Goal: Obtain resource: Download file/media

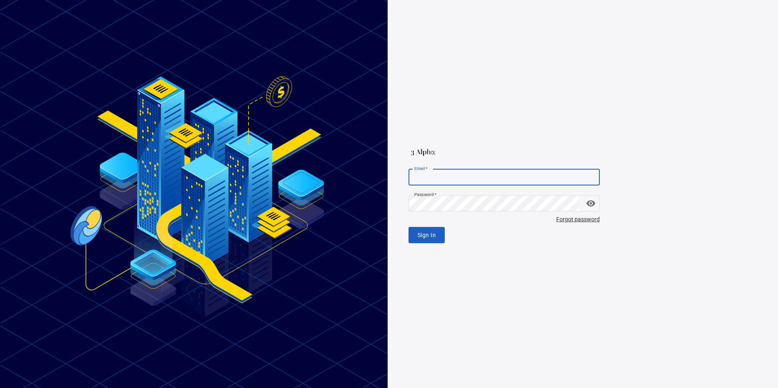
click at [477, 181] on input "Email   *" at bounding box center [503, 177] width 191 height 16
paste input "**********"
type input "**********"
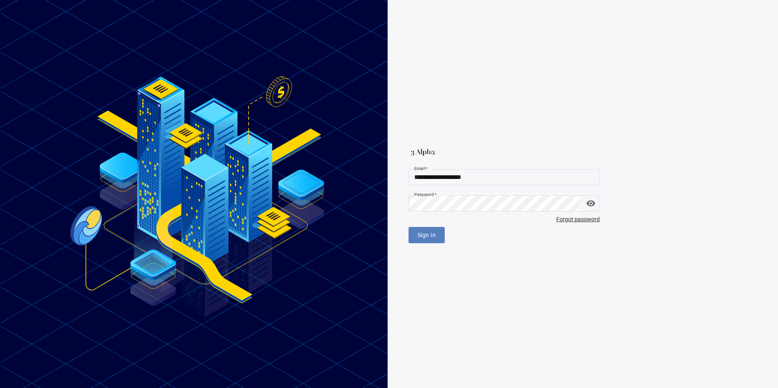
click at [420, 233] on span "Sign In" at bounding box center [426, 235] width 18 height 10
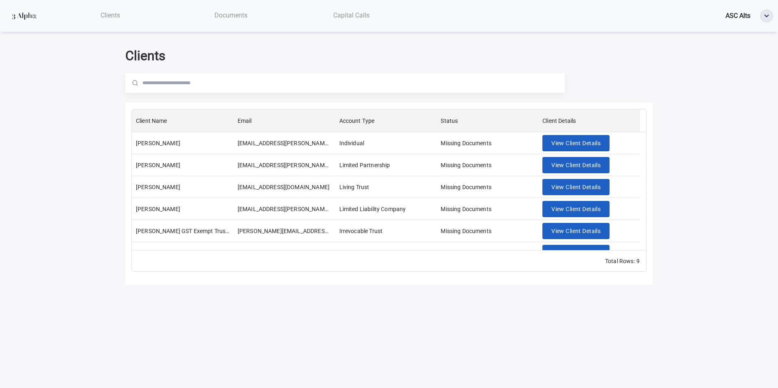
click at [229, 20] on div "Documents" at bounding box center [230, 15] width 120 height 17
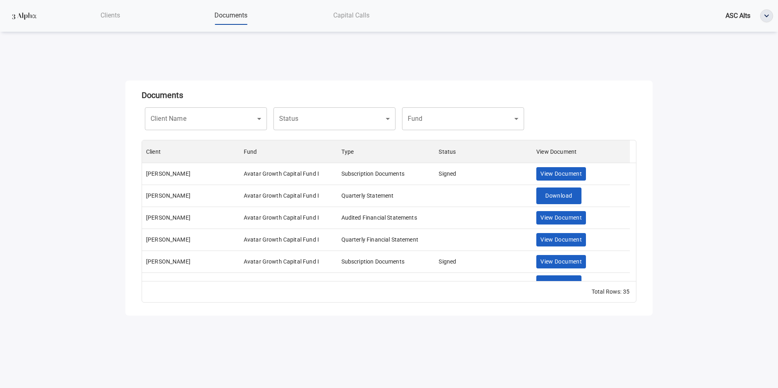
scroll to position [135, 488]
click at [336, 123] on body "Clients Documents Capital Calls ASC Alts Documents Client Name ​ Client Name St…" at bounding box center [389, 194] width 778 height 388
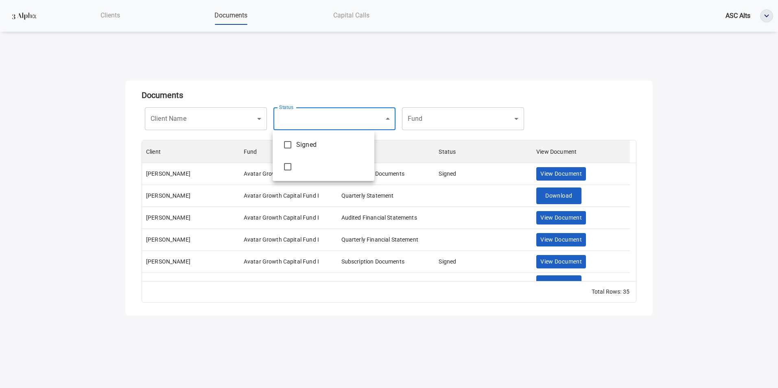
click at [460, 121] on div at bounding box center [389, 194] width 778 height 388
click at [491, 117] on body "Clients Documents Capital Calls ASC Alts Documents Client Name ​ Client Name St…" at bounding box center [389, 194] width 778 height 388
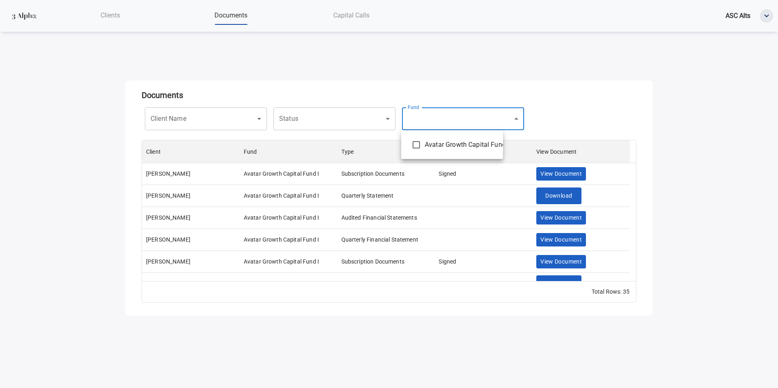
type input "**********"
click at [93, 203] on div at bounding box center [389, 194] width 778 height 388
click at [330, 119] on body "**********" at bounding box center [389, 194] width 778 height 388
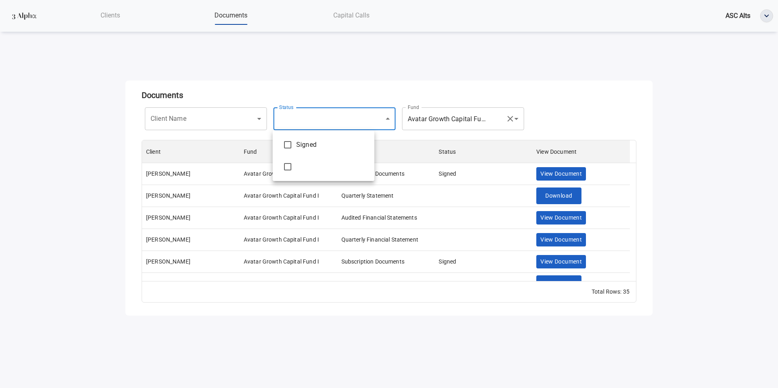
click at [330, 119] on div at bounding box center [389, 194] width 778 height 388
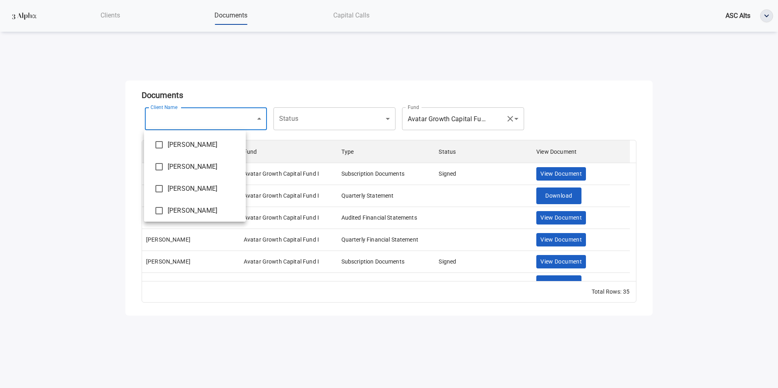
click at [227, 121] on body "**********" at bounding box center [389, 194] width 778 height 388
click at [226, 121] on div at bounding box center [389, 194] width 778 height 388
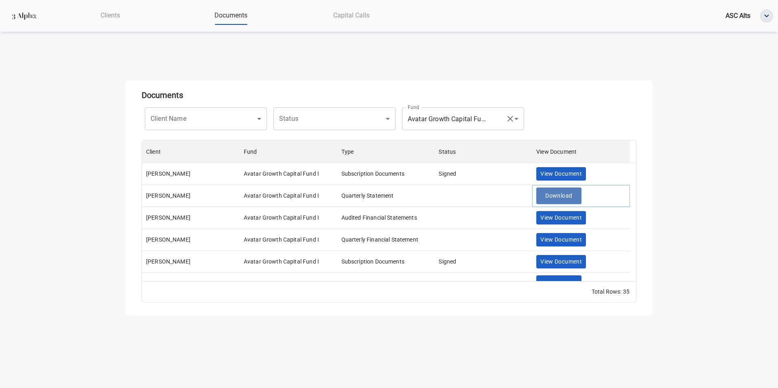
click at [569, 198] on span "Download" at bounding box center [558, 196] width 27 height 10
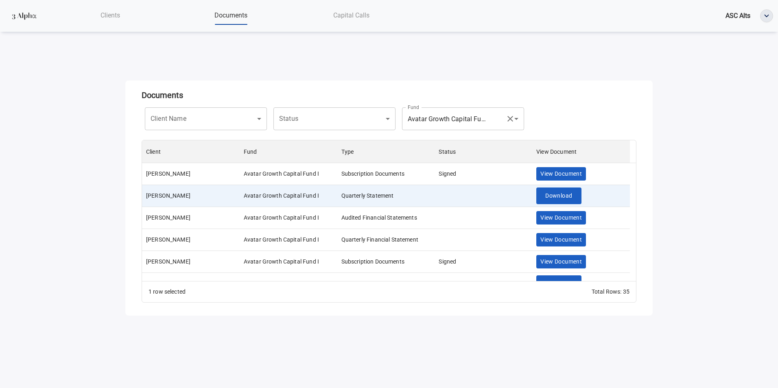
click at [106, 11] on div "Clients" at bounding box center [110, 15] width 120 height 17
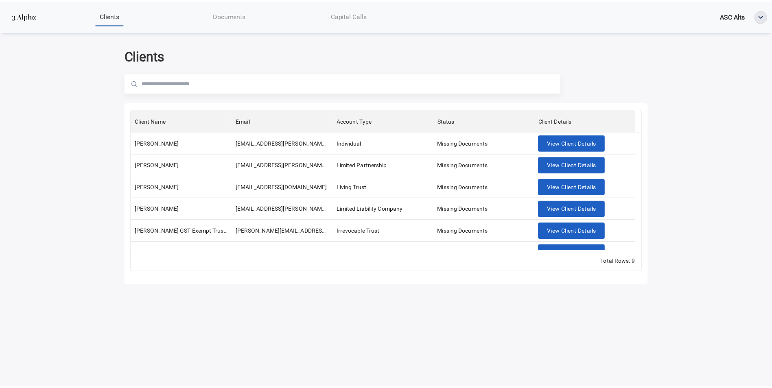
scroll to position [80, 0]
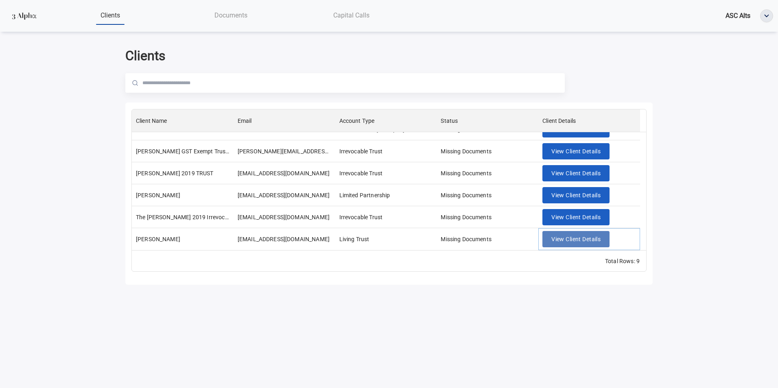
click at [570, 240] on span "View Client Details" at bounding box center [575, 239] width 49 height 10
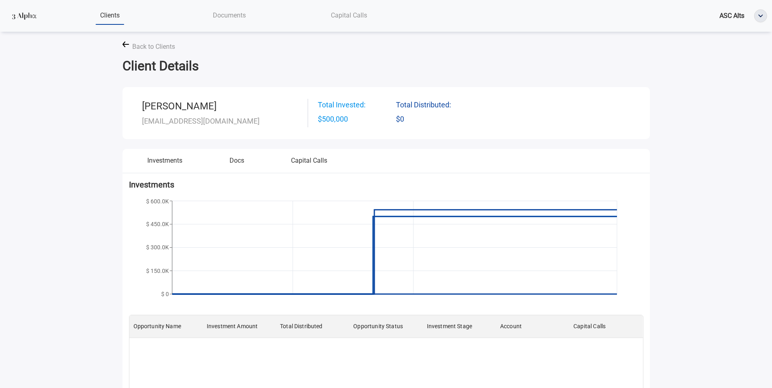
click at [247, 22] on div "Documents" at bounding box center [230, 15] width 120 height 17
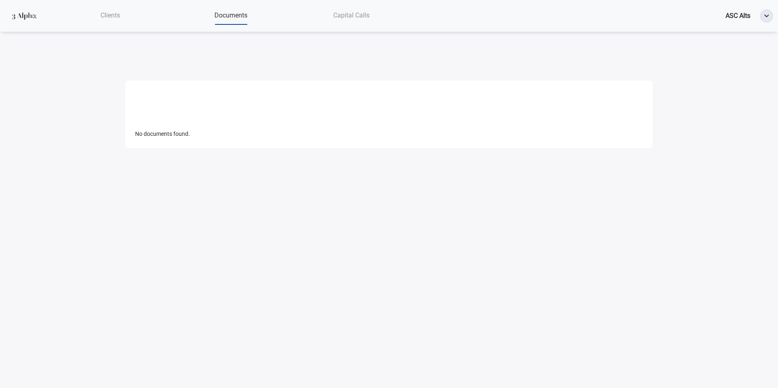
click at [358, 19] on span "Capital Calls" at bounding box center [351, 15] width 36 height 8
click at [237, 20] on div "Documents" at bounding box center [230, 15] width 120 height 17
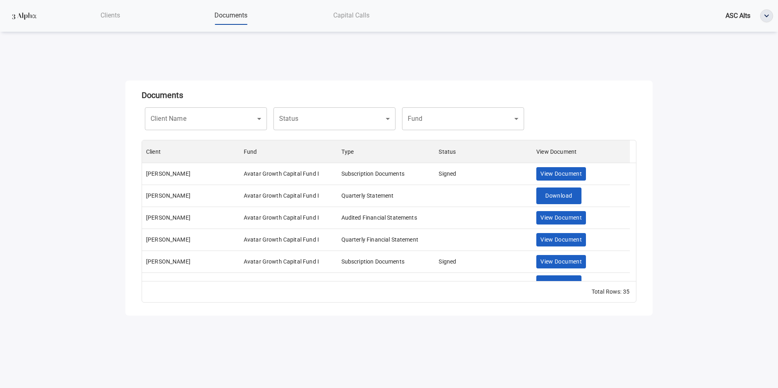
scroll to position [135, 488]
click at [762, 15] on img "button" at bounding box center [766, 16] width 12 height 12
click at [511, 50] on div "Clients Documents Capital Calls ASC Alts Documents Client Name ​ Client Name St…" at bounding box center [389, 158] width 778 height 316
click at [556, 240] on span "View Document" at bounding box center [560, 240] width 41 height 10
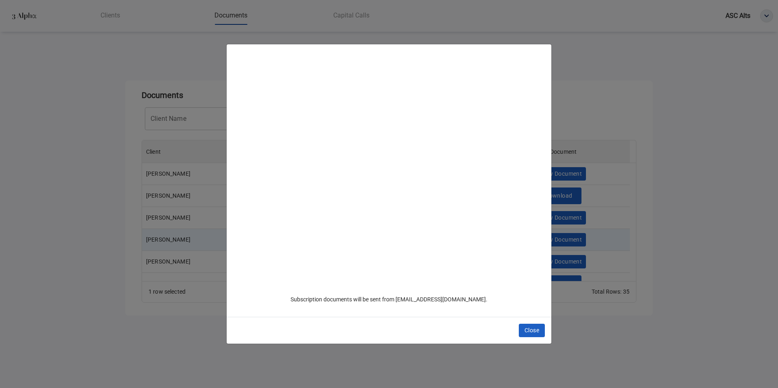
click at [518, 334] on div "Close" at bounding box center [389, 330] width 325 height 27
click at [530, 333] on span "Close" at bounding box center [531, 330] width 15 height 10
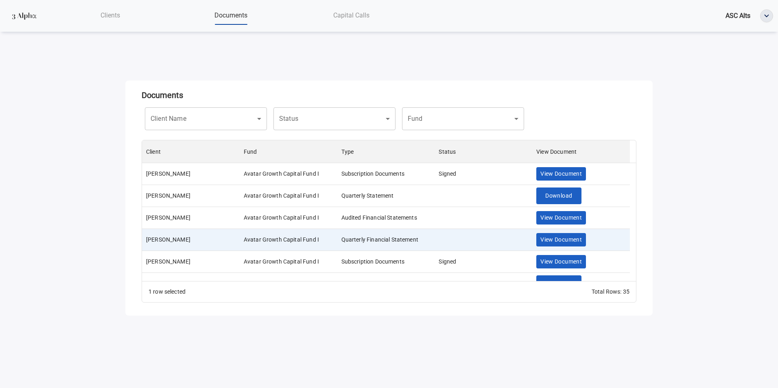
click at [387, 233] on div "Quarterly Financial Statement" at bounding box center [386, 240] width 98 height 22
click at [356, 151] on div "Type" at bounding box center [386, 151] width 90 height 23
click at [354, 149] on div "Type" at bounding box center [386, 151] width 90 height 23
click at [368, 149] on div "Type" at bounding box center [386, 151] width 90 height 23
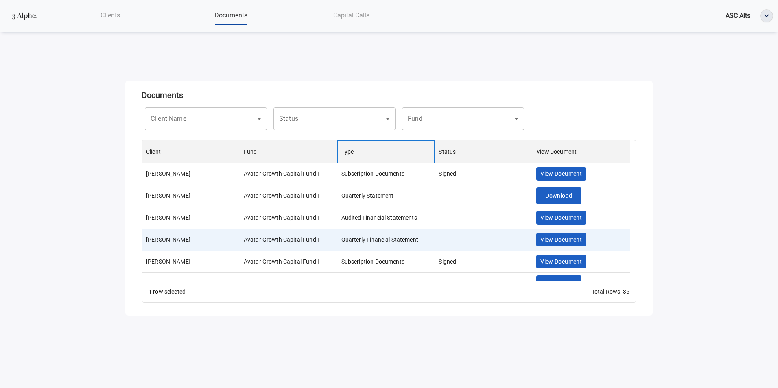
click at [368, 149] on div "Type" at bounding box center [386, 151] width 90 height 23
click at [441, 118] on body "Clients Documents Capital Calls ASC Alts Documents Client Name ​ Client Name St…" at bounding box center [389, 194] width 778 height 388
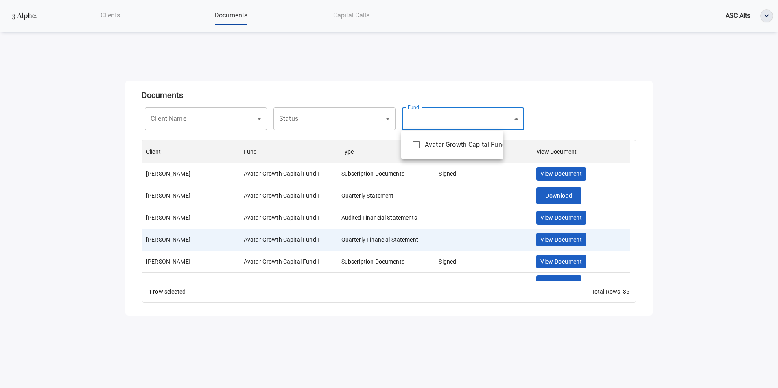
click at [497, 109] on div at bounding box center [389, 194] width 778 height 388
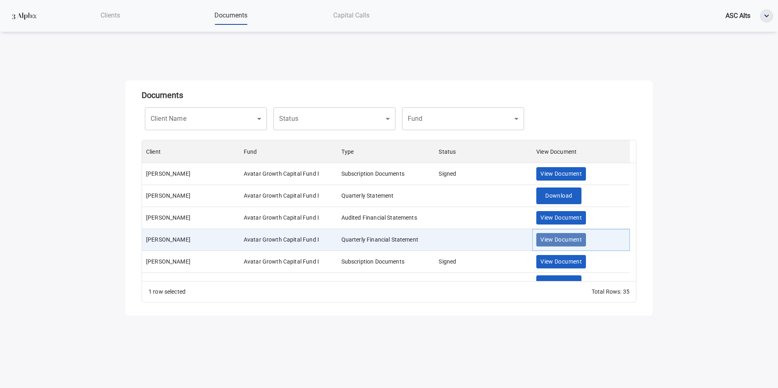
click at [551, 238] on span "View Document" at bounding box center [560, 240] width 41 height 10
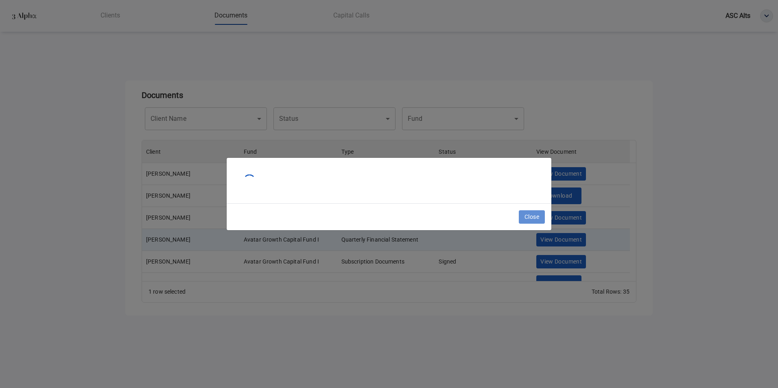
click at [533, 221] on span "Close" at bounding box center [531, 217] width 15 height 10
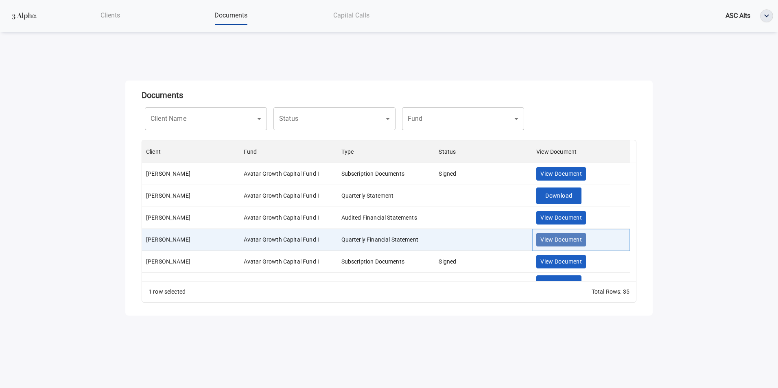
click at [548, 237] on span "View Document" at bounding box center [560, 240] width 41 height 10
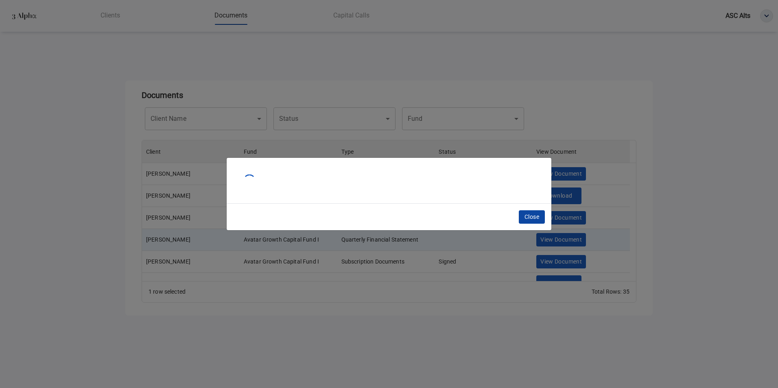
click at [528, 215] on span "Close" at bounding box center [531, 217] width 15 height 10
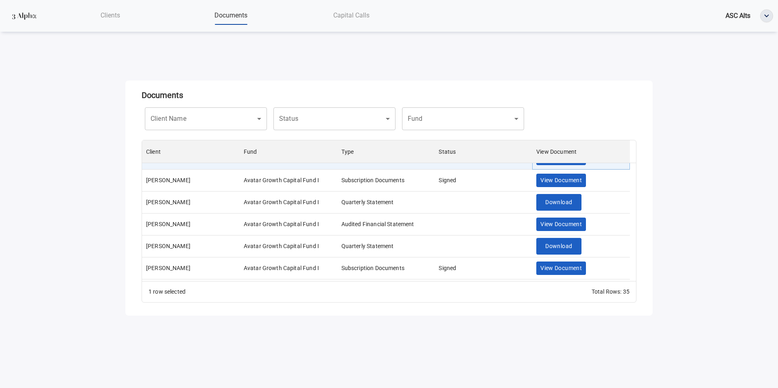
scroll to position [122, 0]
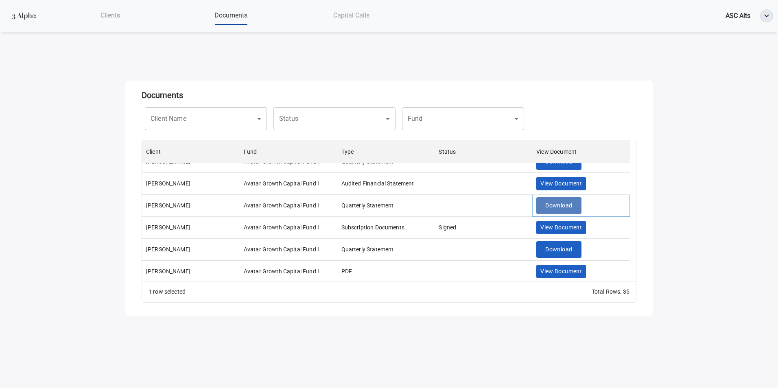
click at [562, 200] on button "Download" at bounding box center [558, 205] width 45 height 17
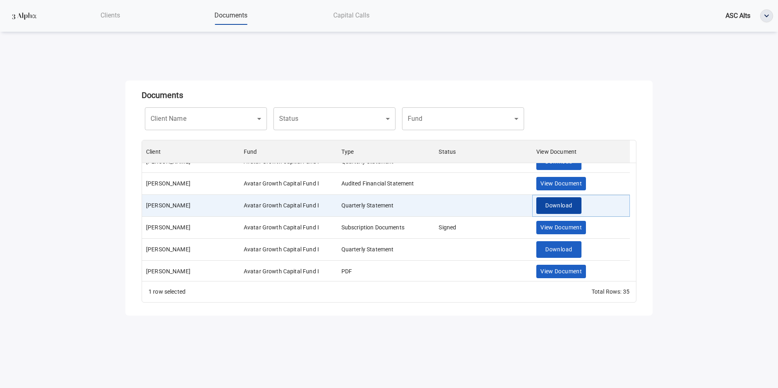
click at [551, 207] on span "Download" at bounding box center [558, 206] width 27 height 10
click at [421, 349] on body "Clients Documents Capital Calls ASC Alts Documents Client Name ​ Client Name St…" at bounding box center [389, 194] width 778 height 388
click at [515, 346] on body "Clients Documents Capital Calls ASC Alts Documents Client Name ​ Client Name St…" at bounding box center [389, 194] width 778 height 388
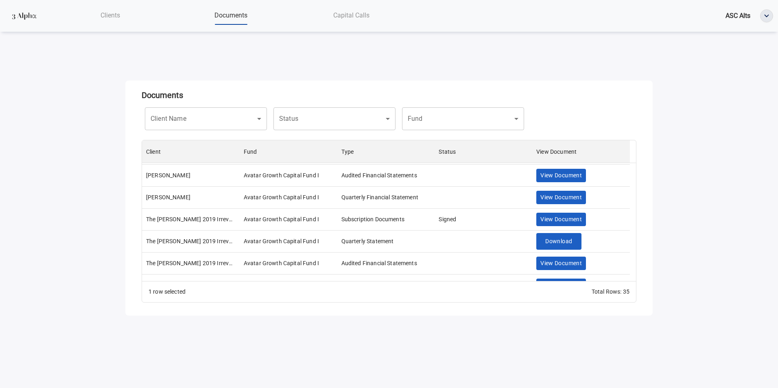
scroll to position [651, 0]
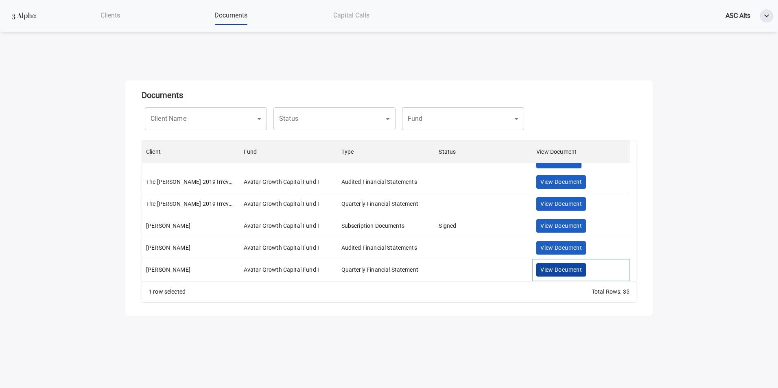
click at [573, 268] on span "View Document" at bounding box center [560, 270] width 41 height 10
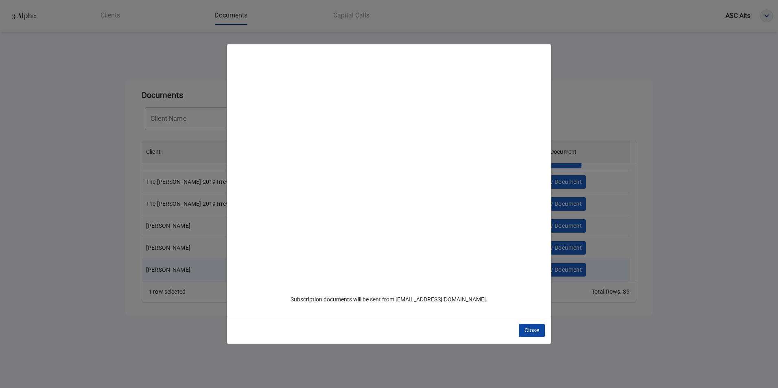
click at [527, 334] on span "Close" at bounding box center [531, 330] width 15 height 10
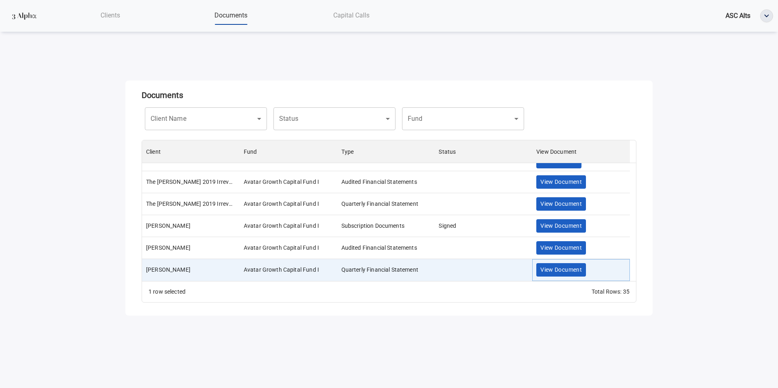
scroll to position [610, 0]
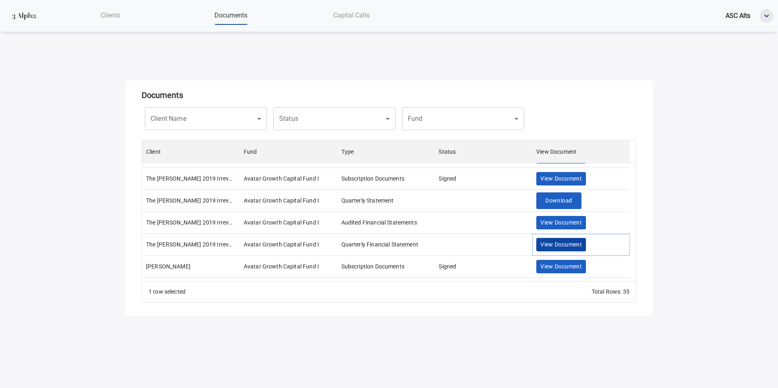
click at [552, 244] on span "View Document" at bounding box center [560, 245] width 41 height 10
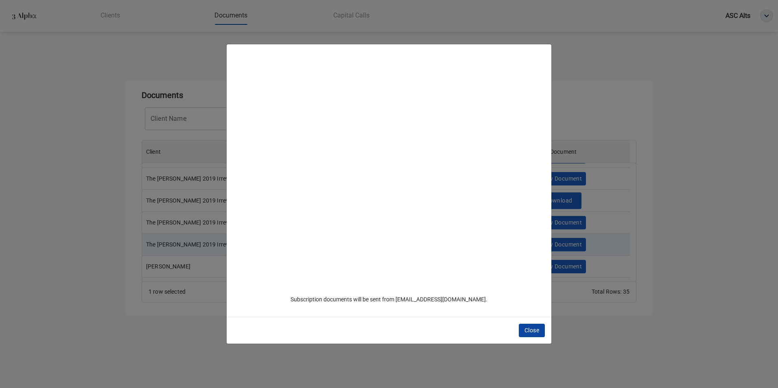
click at [528, 330] on span "Close" at bounding box center [531, 330] width 15 height 10
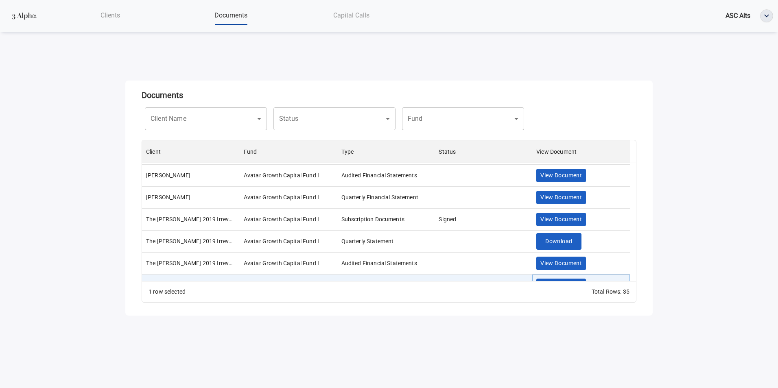
scroll to position [529, 0]
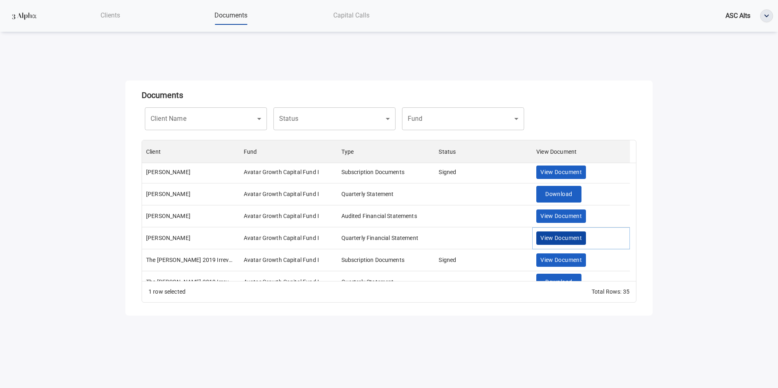
click at [549, 238] on span "View Document" at bounding box center [560, 238] width 41 height 10
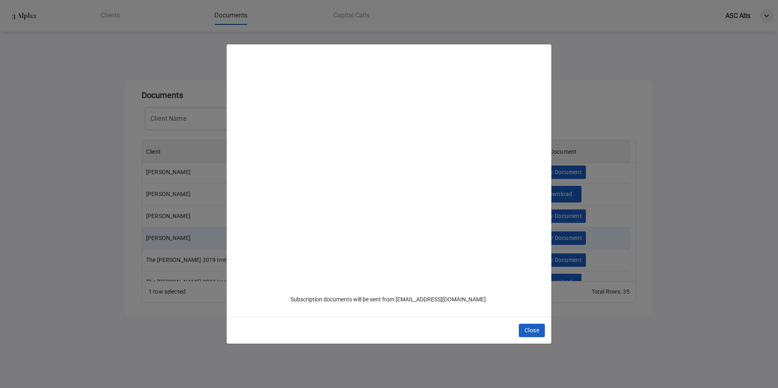
click at [529, 330] on span "Close" at bounding box center [531, 330] width 15 height 10
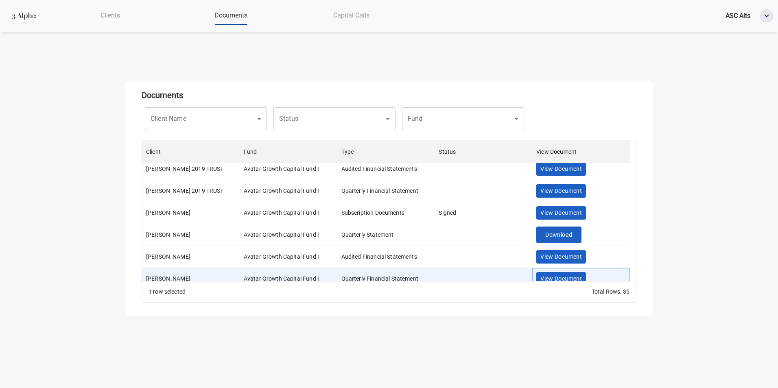
scroll to position [448, 0]
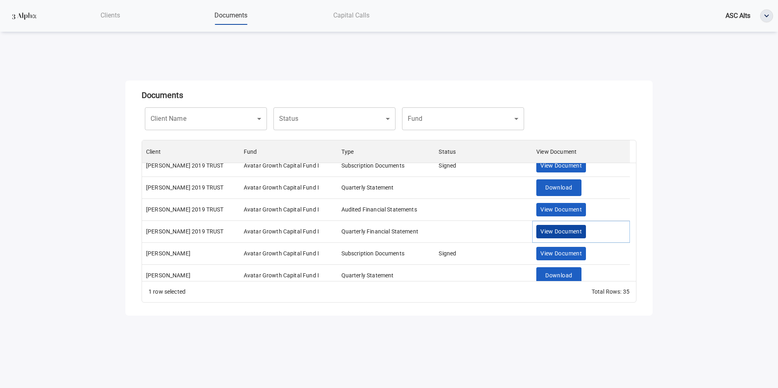
click at [567, 231] on span "View Document" at bounding box center [560, 232] width 41 height 10
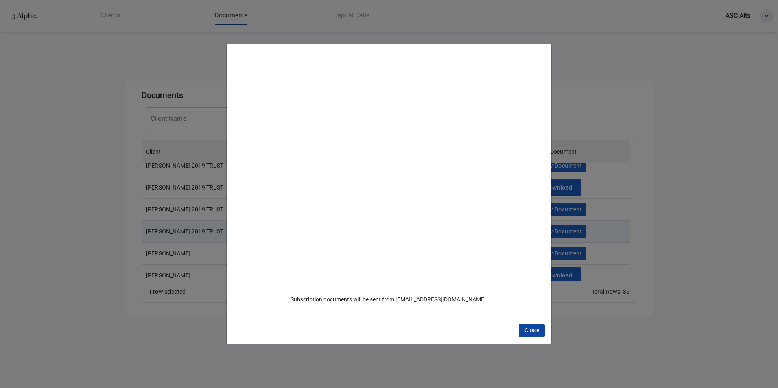
click at [532, 328] on span "Close" at bounding box center [531, 330] width 15 height 10
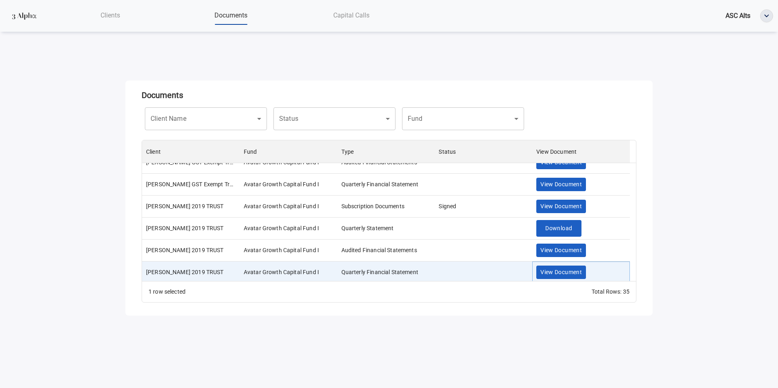
scroll to position [366, 0]
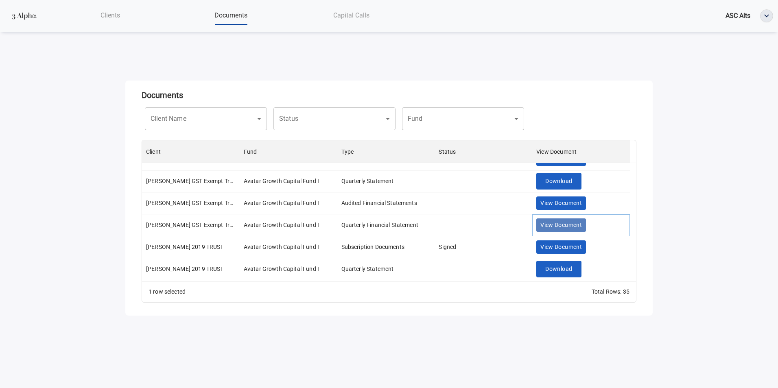
click at [559, 225] on span "View Document" at bounding box center [560, 225] width 41 height 10
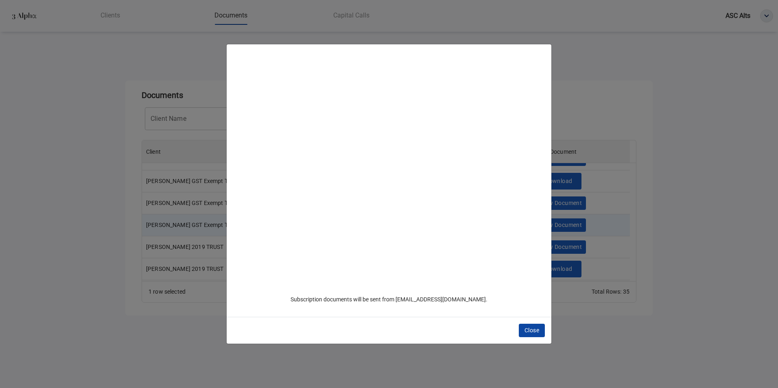
click at [528, 328] on span "Close" at bounding box center [531, 330] width 15 height 10
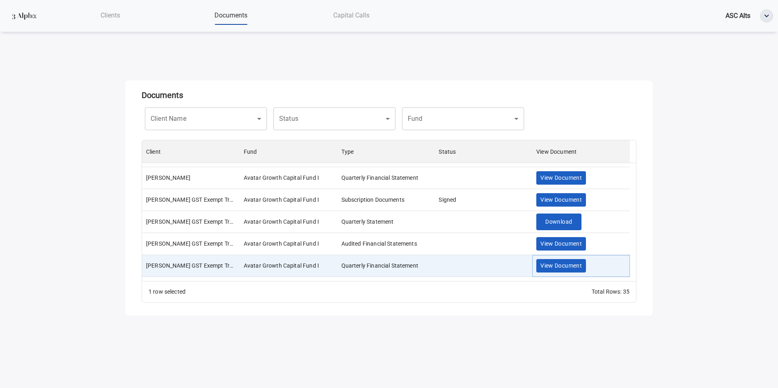
scroll to position [285, 0]
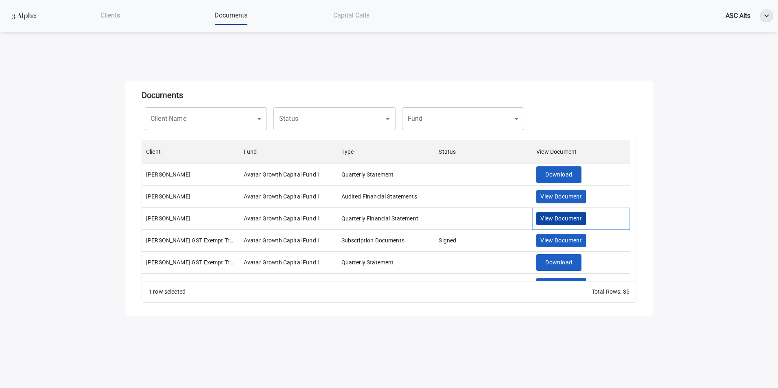
click at [554, 216] on span "View Document" at bounding box center [560, 219] width 41 height 10
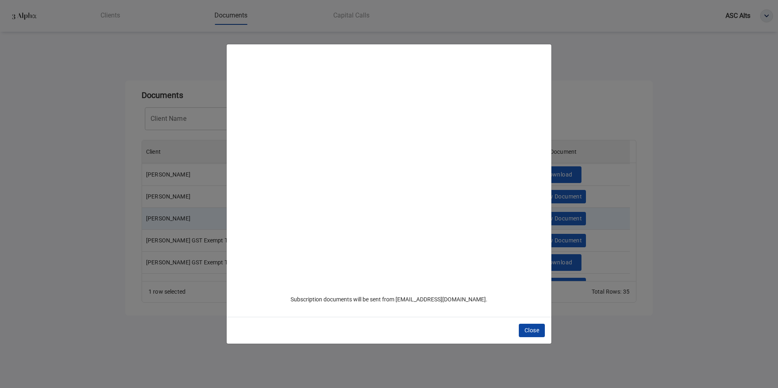
click at [533, 327] on span "Close" at bounding box center [531, 330] width 15 height 10
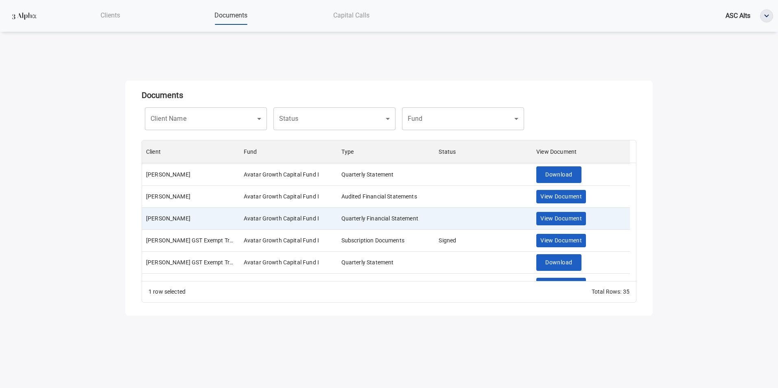
click at [100, 249] on div "Close" at bounding box center [389, 194] width 778 height 388
drag, startPoint x: 633, startPoint y: 217, endPoint x: 635, endPoint y: 211, distance: 6.7
click at [632, 214] on div "Close" at bounding box center [389, 194] width 778 height 388
click at [657, 206] on div "Close" at bounding box center [389, 194] width 778 height 388
click at [633, 168] on div "Close" at bounding box center [389, 194] width 778 height 388
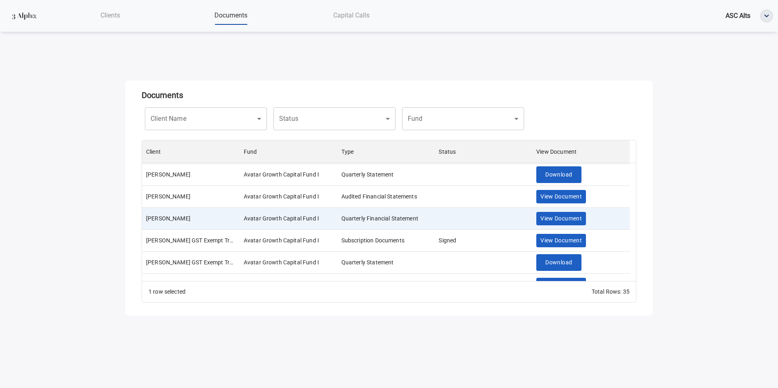
click at [633, 168] on div "Close" at bounding box center [389, 194] width 778 height 388
drag, startPoint x: 632, startPoint y: 219, endPoint x: 650, endPoint y: 258, distance: 43.0
click at [635, 261] on div "Close" at bounding box center [389, 194] width 778 height 388
click at [662, 254] on div "Close" at bounding box center [389, 194] width 778 height 388
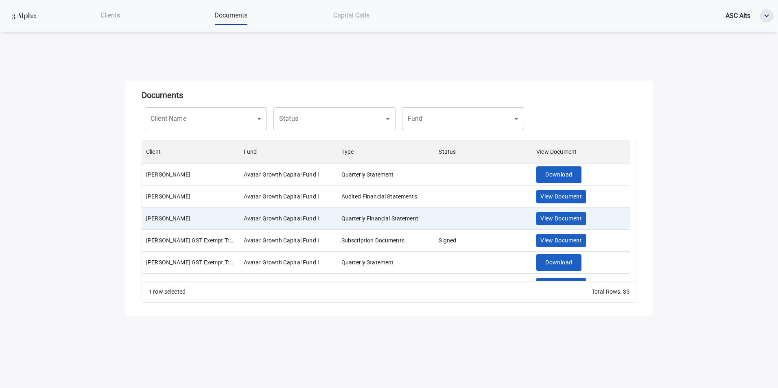
click at [662, 254] on div "Close" at bounding box center [389, 194] width 778 height 388
click at [330, 272] on div "Close" at bounding box center [389, 194] width 778 height 388
drag, startPoint x: 401, startPoint y: 342, endPoint x: 404, endPoint y: 338, distance: 4.4
click at [402, 342] on div "Close" at bounding box center [389, 194] width 778 height 388
click at [555, 221] on div "Close" at bounding box center [389, 194] width 778 height 388
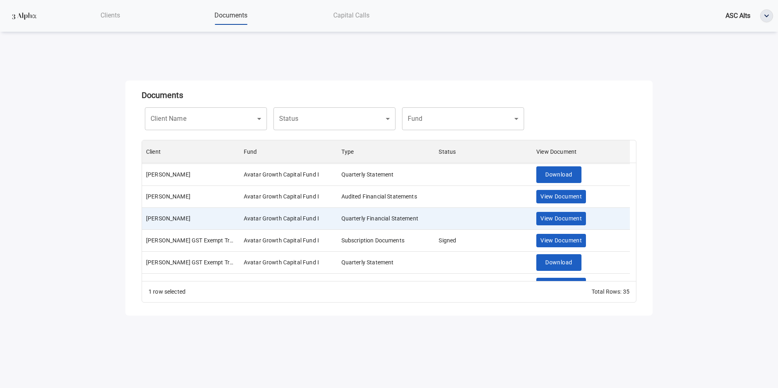
click at [555, 221] on div "Close" at bounding box center [389, 194] width 778 height 388
click at [555, 220] on div "Close" at bounding box center [389, 194] width 778 height 388
drag, startPoint x: 190, startPoint y: 235, endPoint x: 192, endPoint y: 224, distance: 11.3
click at [190, 230] on div "Close" at bounding box center [389, 194] width 778 height 388
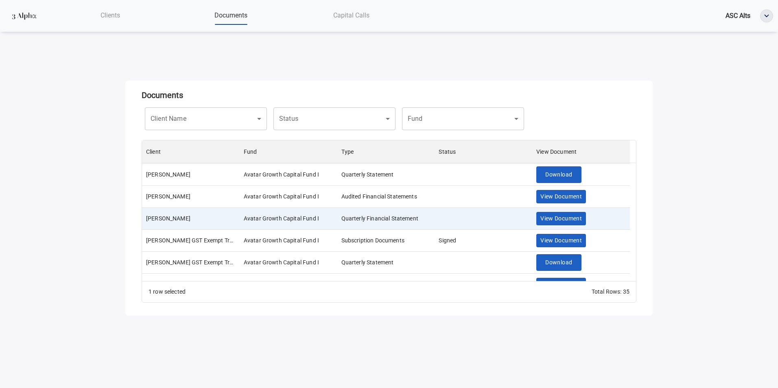
click at [193, 225] on div "Close" at bounding box center [389, 194] width 778 height 388
drag, startPoint x: 194, startPoint y: 225, endPoint x: 188, endPoint y: 221, distance: 6.7
click at [193, 224] on div "Close" at bounding box center [389, 194] width 778 height 388
click at [458, 210] on div "Close" at bounding box center [388, 173] width 325 height 73
click at [362, 16] on div "Close" at bounding box center [389, 194] width 778 height 388
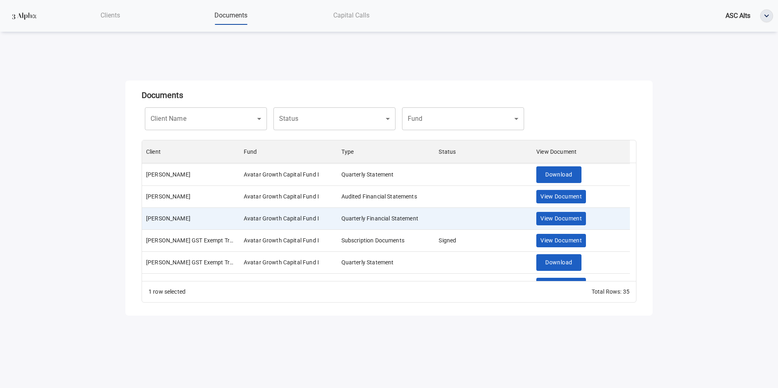
click at [362, 17] on div "Close" at bounding box center [389, 194] width 778 height 388
drag, startPoint x: 397, startPoint y: 145, endPoint x: 450, endPoint y: 236, distance: 105.4
click at [397, 145] on div at bounding box center [389, 161] width 325 height 46
click at [450, 239] on div "Close" at bounding box center [389, 194] width 778 height 388
drag, startPoint x: 451, startPoint y: 239, endPoint x: 538, endPoint y: 229, distance: 87.2
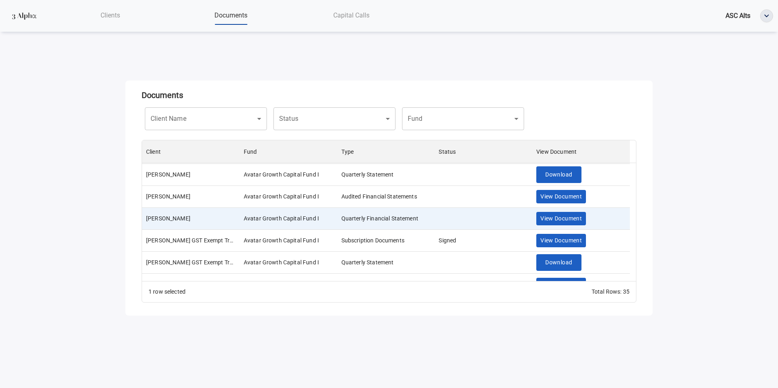
click at [456, 239] on div "Close" at bounding box center [389, 194] width 778 height 388
drag, startPoint x: 585, startPoint y: 221, endPoint x: 579, endPoint y: 221, distance: 6.1
click at [583, 221] on div "Close" at bounding box center [389, 194] width 778 height 388
click at [579, 221] on div "Close" at bounding box center [389, 194] width 778 height 388
click at [578, 221] on div "Close" at bounding box center [389, 194] width 778 height 388
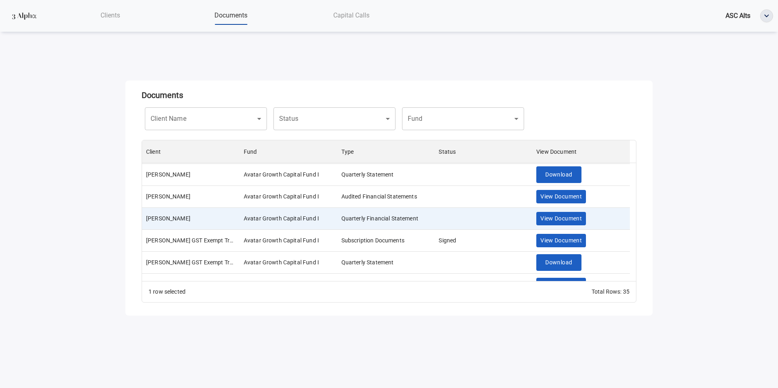
click at [469, 233] on div "Close" at bounding box center [389, 194] width 778 height 388
click at [472, 231] on div "Close" at bounding box center [389, 194] width 778 height 388
click at [425, 255] on div "Close" at bounding box center [389, 194] width 778 height 388
click at [449, 240] on div "Close" at bounding box center [389, 194] width 778 height 388
click at [581, 221] on div "Close" at bounding box center [389, 194] width 778 height 388
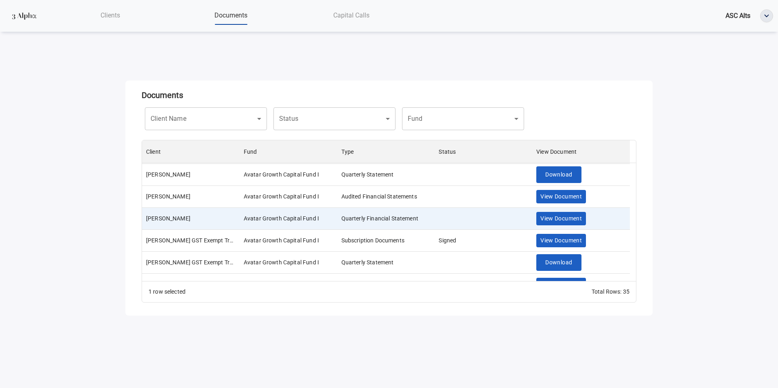
drag, startPoint x: 581, startPoint y: 220, endPoint x: 70, endPoint y: 78, distance: 530.3
click at [580, 220] on div "Close" at bounding box center [389, 194] width 778 height 388
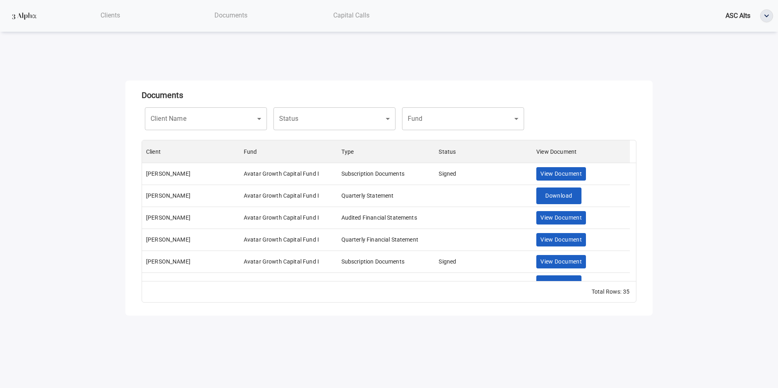
scroll to position [135, 488]
click at [569, 236] on span "View Document" at bounding box center [560, 240] width 41 height 10
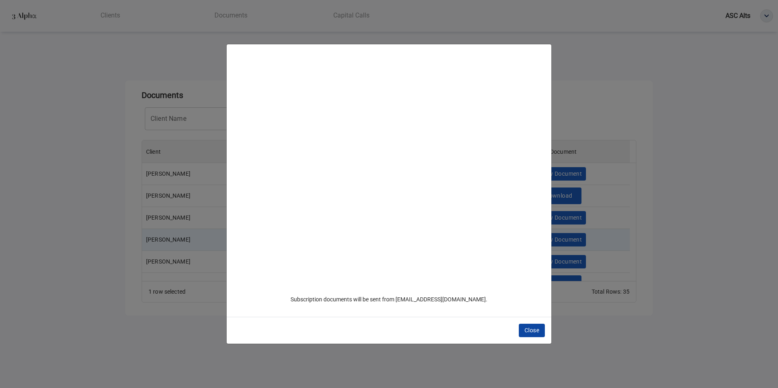
click at [532, 327] on span "Close" at bounding box center [531, 330] width 15 height 10
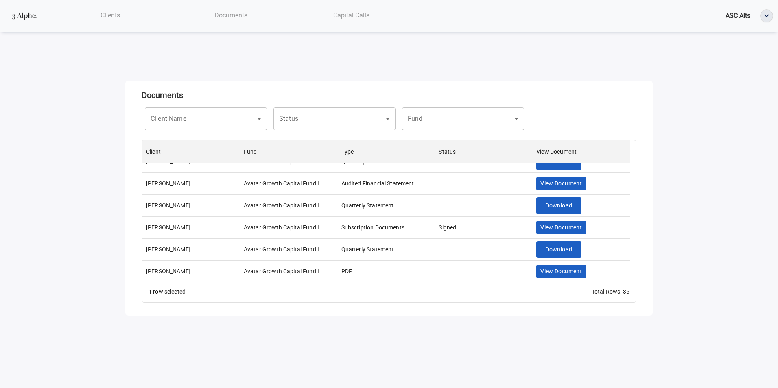
scroll to position [81, 0]
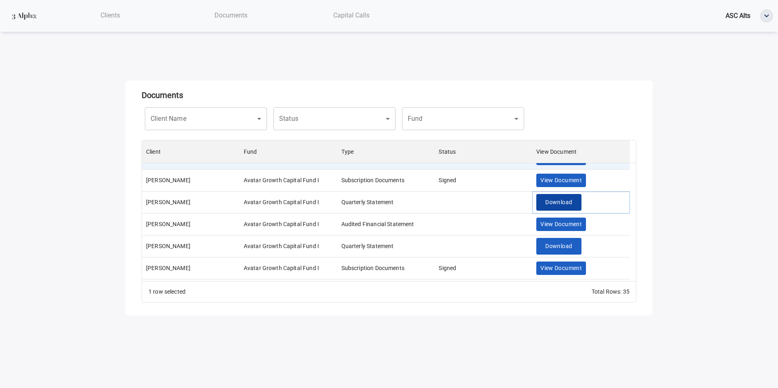
click at [550, 202] on span "Download" at bounding box center [558, 202] width 27 height 10
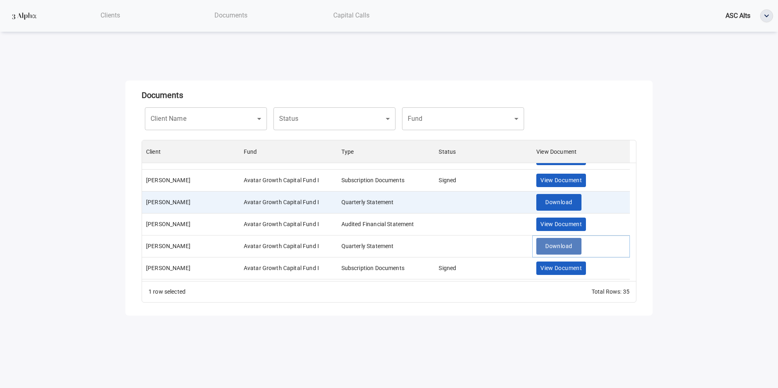
click at [568, 245] on span "Download" at bounding box center [558, 246] width 27 height 10
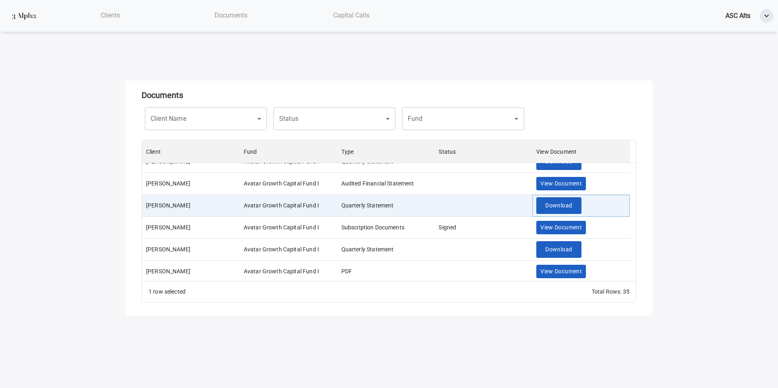
scroll to position [163, 0]
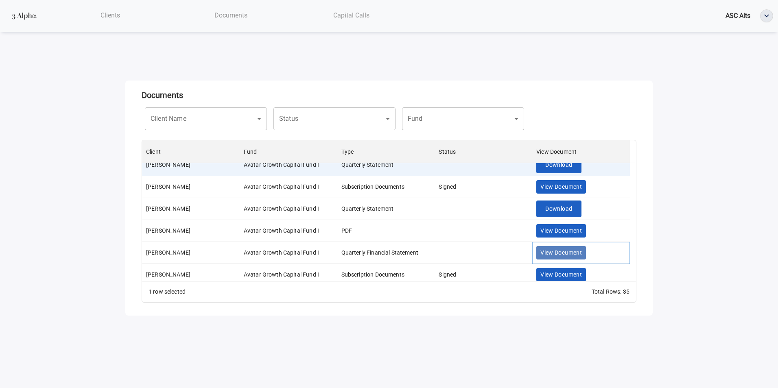
click at [552, 251] on span "View Document" at bounding box center [560, 253] width 41 height 10
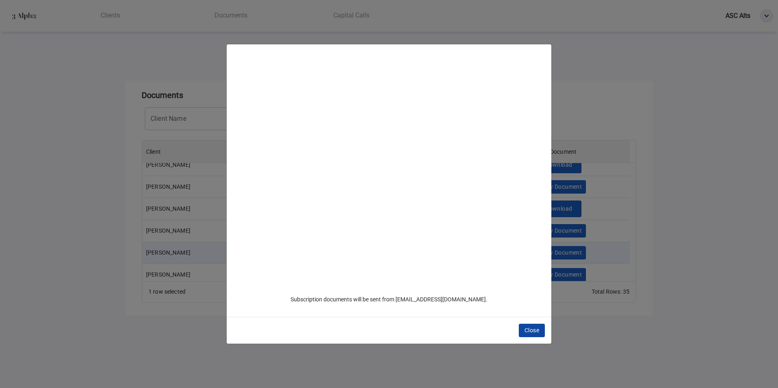
click at [538, 333] on span "Close" at bounding box center [531, 330] width 15 height 10
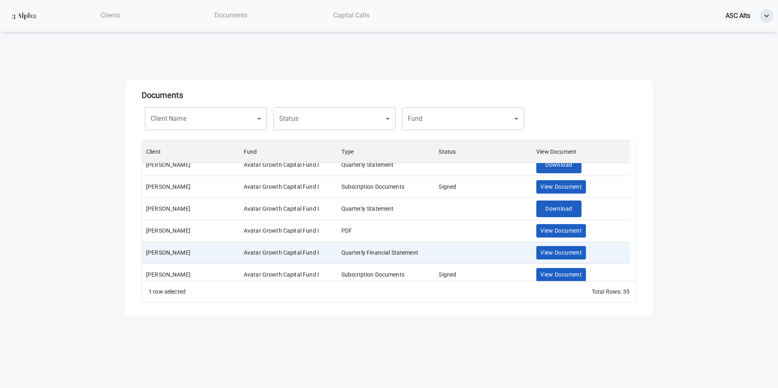
click at [632, 231] on div "Close" at bounding box center [389, 194] width 778 height 388
drag, startPoint x: 633, startPoint y: 229, endPoint x: 525, endPoint y: 227, distance: 107.4
click at [631, 228] on div "Close" at bounding box center [389, 194] width 778 height 388
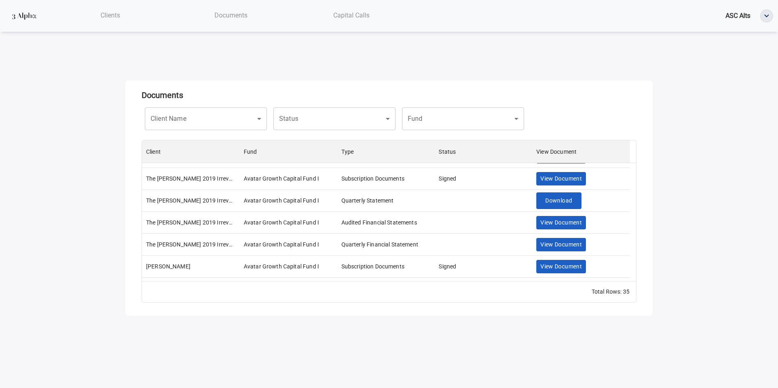
scroll to position [651, 0]
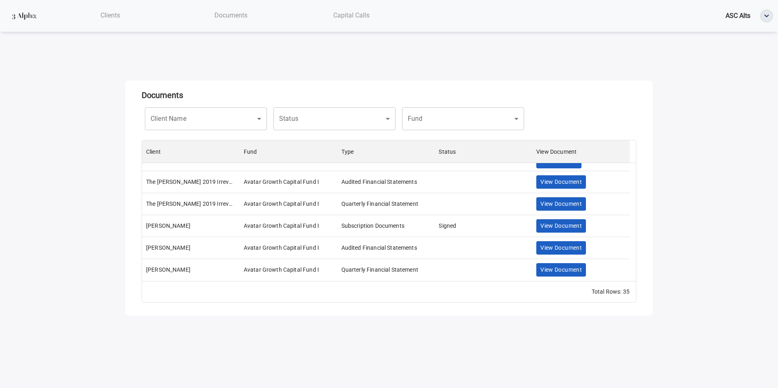
click at [241, 122] on body "Clients Documents Capital Calls ASC Alts Documents Client Name ​ Client Name St…" at bounding box center [389, 194] width 778 height 388
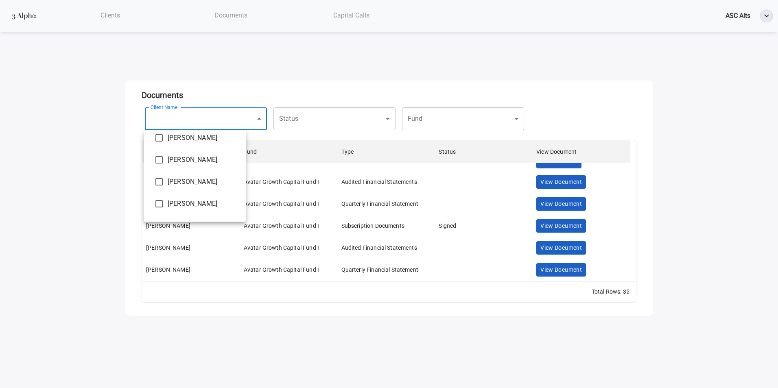
scroll to position [0, 0]
click at [66, 172] on div at bounding box center [389, 194] width 778 height 388
click at [235, 15] on span "Documents" at bounding box center [230, 15] width 33 height 8
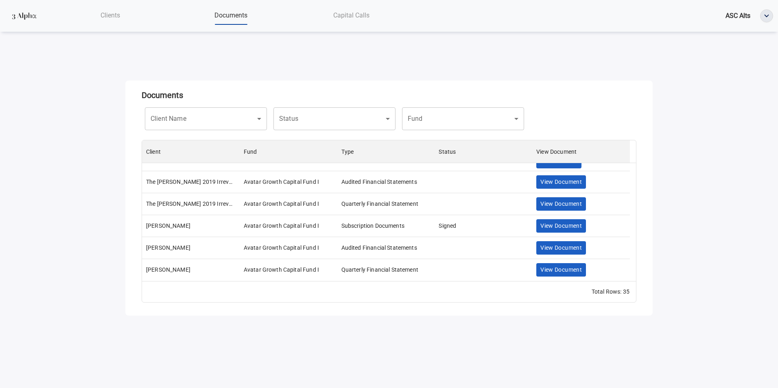
click at [107, 12] on span "Clients" at bounding box center [110, 15] width 20 height 8
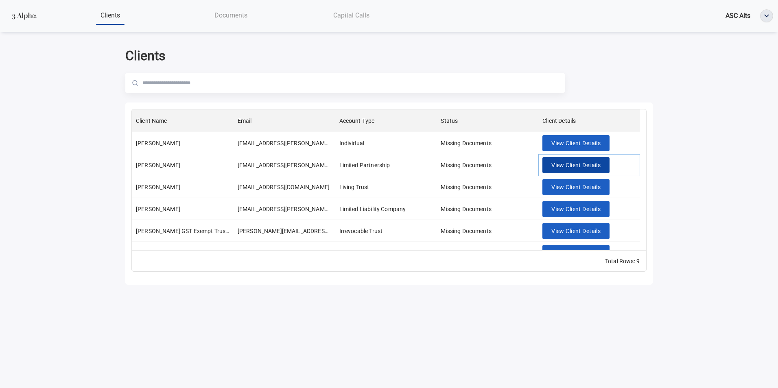
click at [588, 163] on span "View Client Details" at bounding box center [575, 165] width 49 height 10
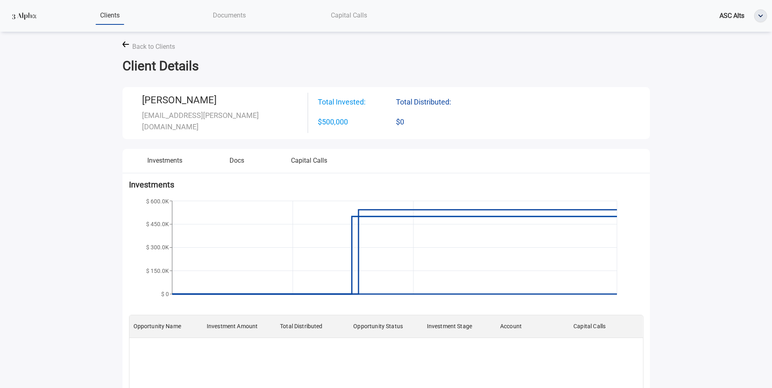
click at [230, 19] on span "Documents" at bounding box center [229, 15] width 33 height 8
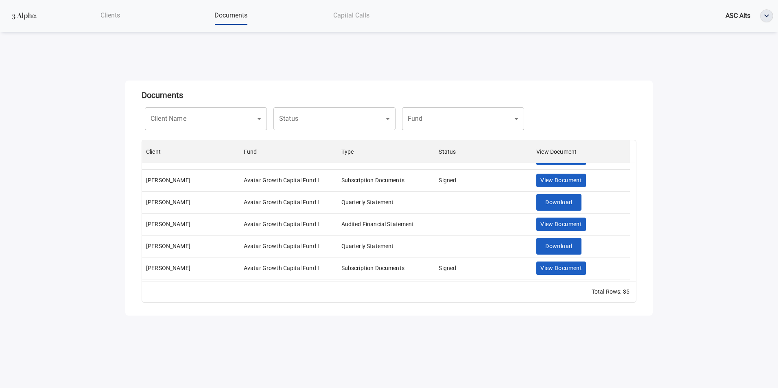
scroll to position [122, 0]
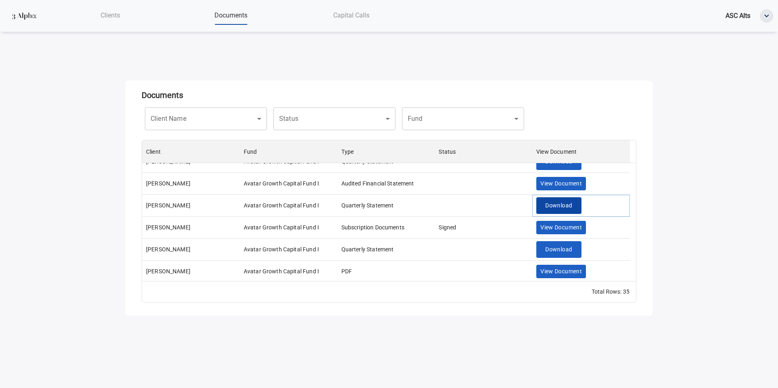
click at [561, 201] on button "Download" at bounding box center [558, 205] width 45 height 17
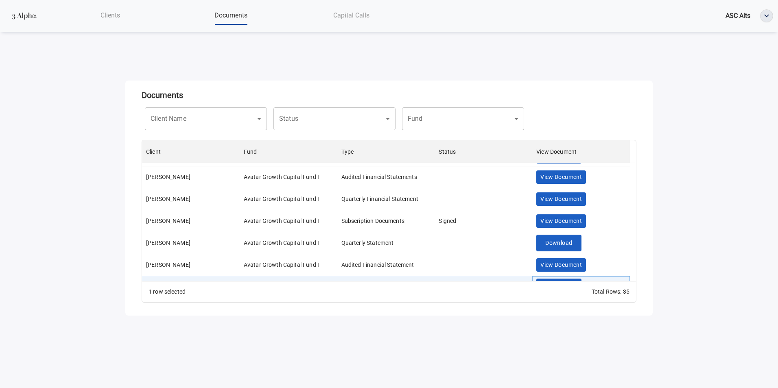
scroll to position [0, 0]
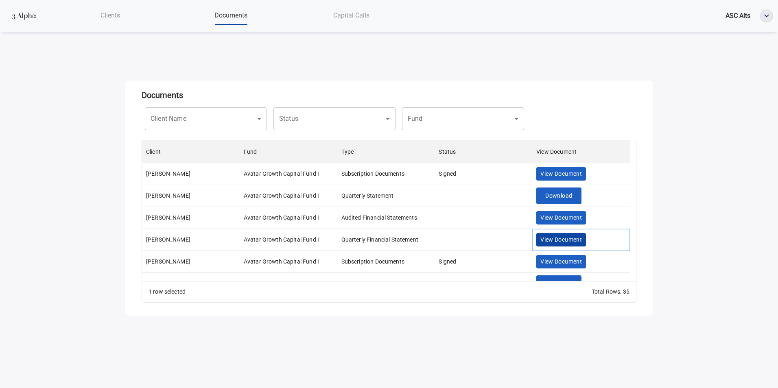
click at [550, 239] on span "View Document" at bounding box center [560, 240] width 41 height 10
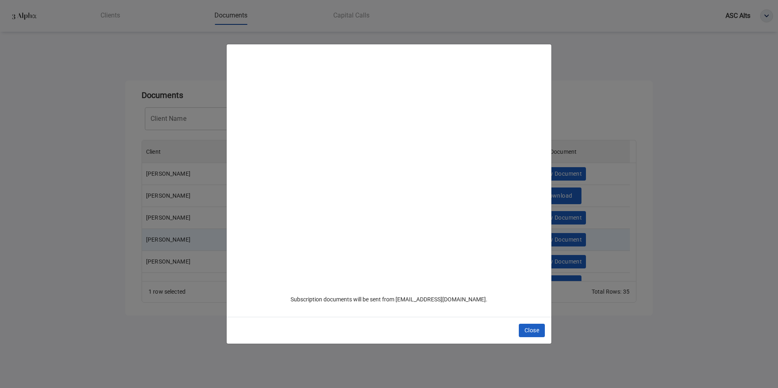
click at [65, 186] on div "Subscription documents will be sent from [EMAIL_ADDRESS][DOMAIN_NAME]. Close" at bounding box center [389, 194] width 778 height 388
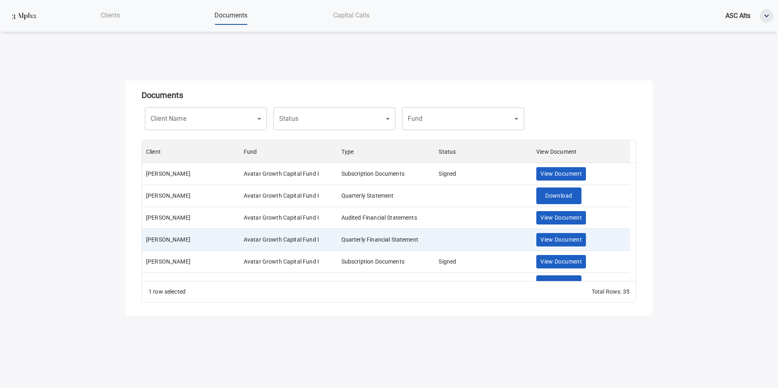
click at [74, 186] on div "Clients Documents Capital Calls ASC Alts Documents Client Name ​ Client Name St…" at bounding box center [389, 158] width 778 height 316
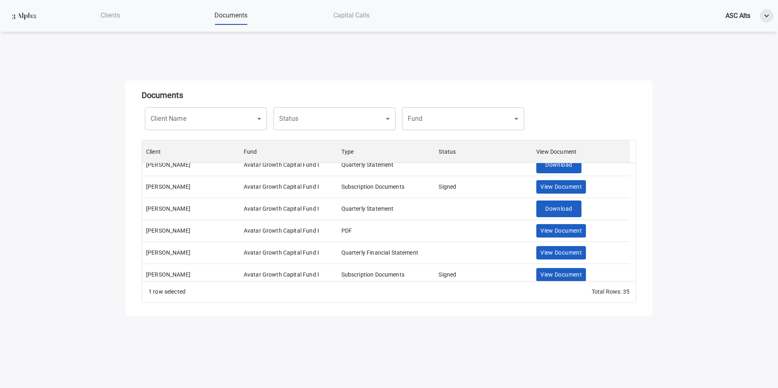
scroll to position [203, 0]
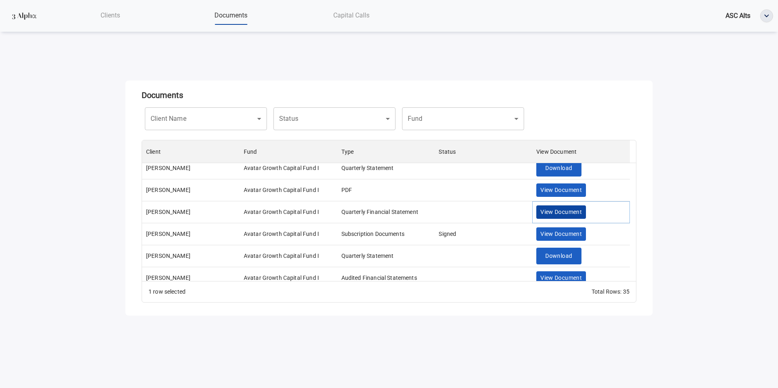
click at [568, 207] on button "View Document" at bounding box center [561, 211] width 50 height 13
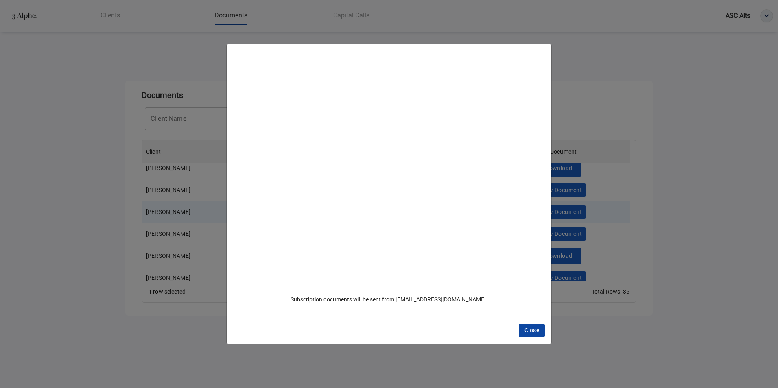
click at [534, 330] on span "Close" at bounding box center [531, 330] width 15 height 10
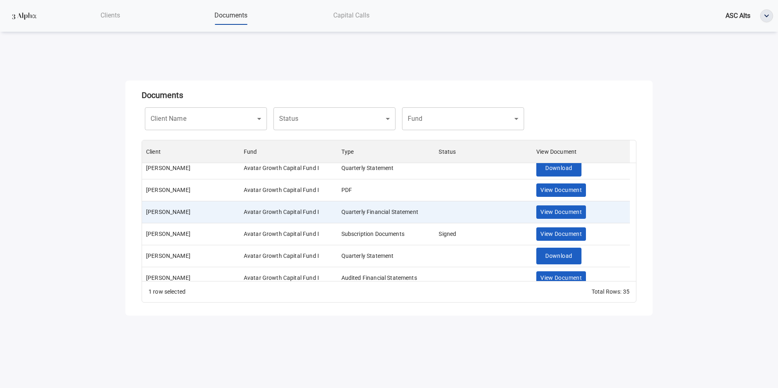
click at [568, 214] on div "Close" at bounding box center [389, 194] width 778 height 388
click at [565, 212] on div "Close" at bounding box center [389, 194] width 778 height 388
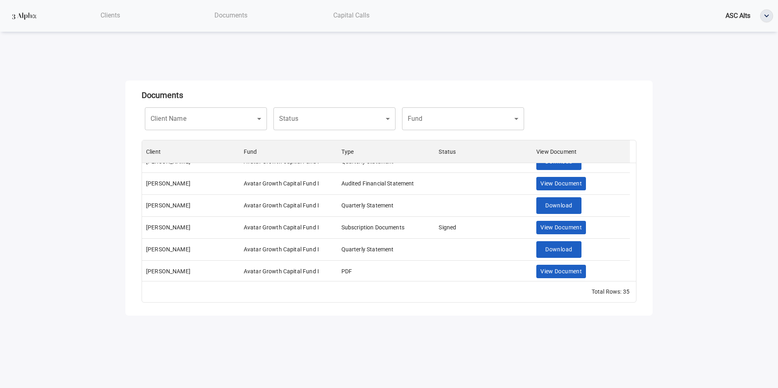
scroll to position [163, 0]
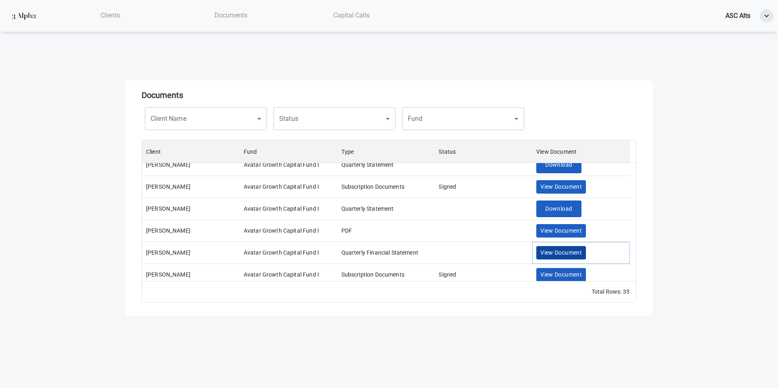
click at [555, 252] on span "View Document" at bounding box center [560, 253] width 41 height 10
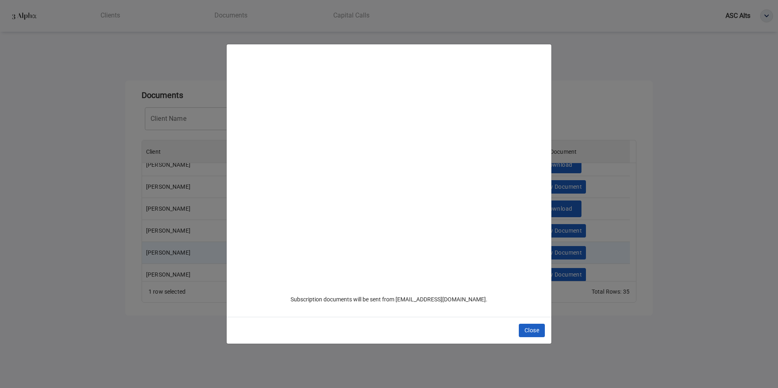
click at [103, 252] on div "Subscription documents will be sent from [EMAIL_ADDRESS][DOMAIN_NAME]. Close" at bounding box center [389, 194] width 778 height 388
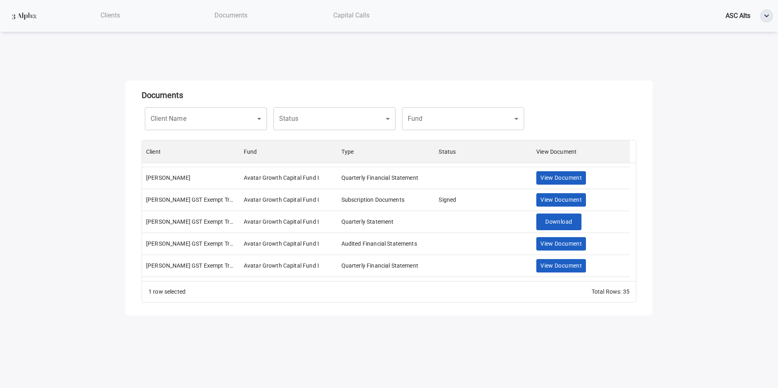
scroll to position [285, 0]
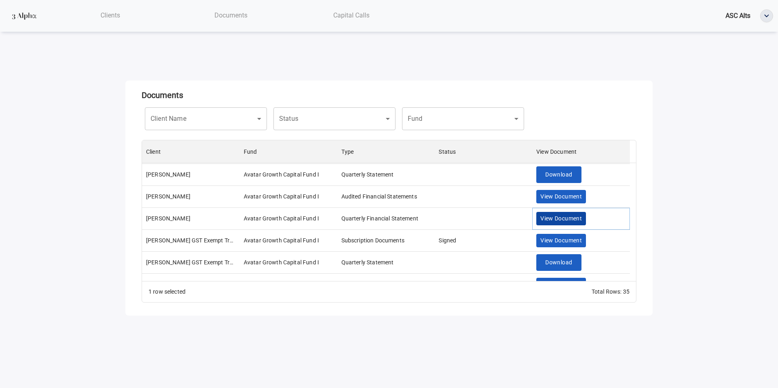
click at [573, 217] on span "View Document" at bounding box center [560, 219] width 41 height 10
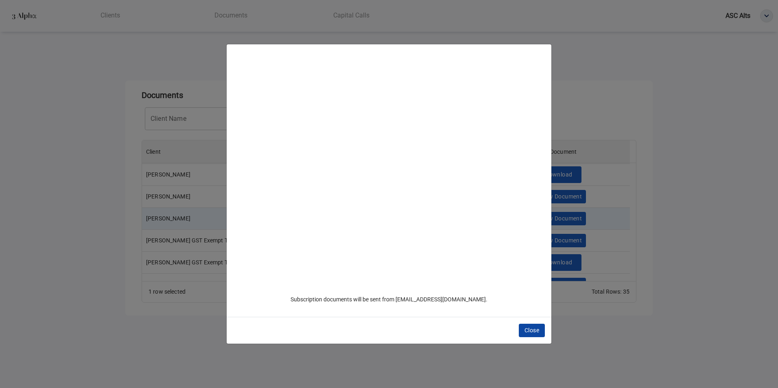
click at [526, 327] on span "Close" at bounding box center [531, 330] width 15 height 10
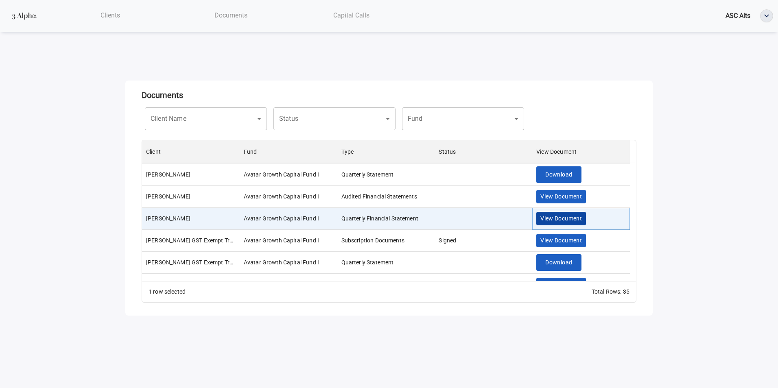
click at [551, 217] on span "View Document" at bounding box center [560, 219] width 41 height 10
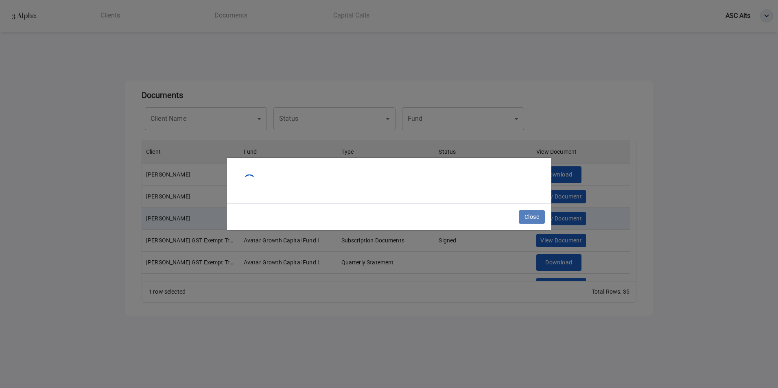
click at [532, 218] on span "Close" at bounding box center [531, 217] width 15 height 10
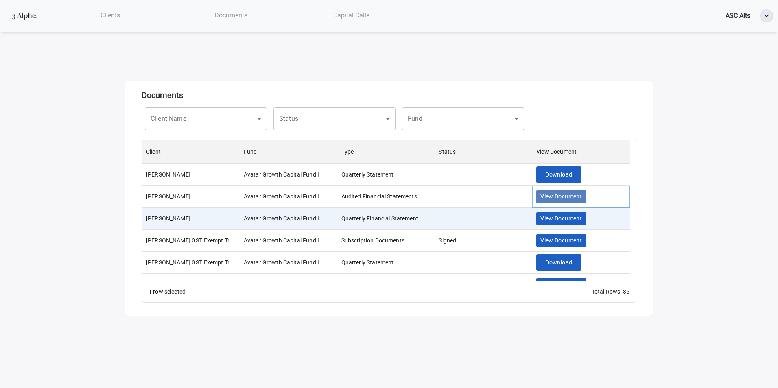
click at [555, 195] on span "View Document" at bounding box center [560, 197] width 41 height 10
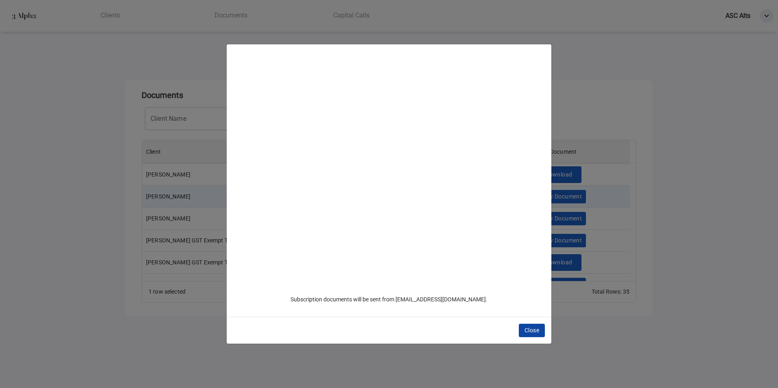
click at [533, 330] on span "Close" at bounding box center [531, 330] width 15 height 10
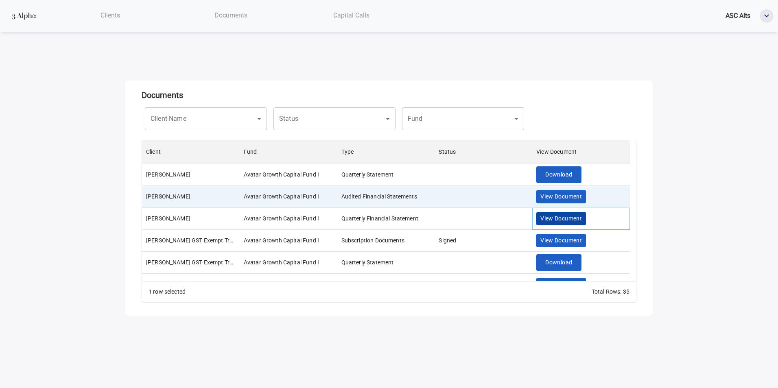
click at [550, 221] on span "View Document" at bounding box center [560, 219] width 41 height 10
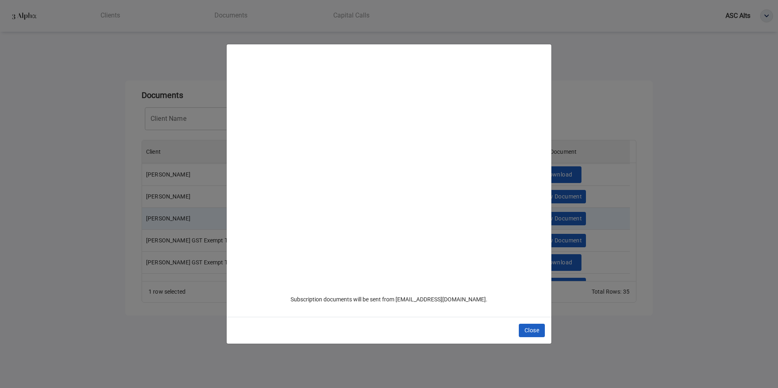
click at [111, 210] on div "Subscription documents will be sent from [EMAIL_ADDRESS][DOMAIN_NAME]. Close" at bounding box center [389, 194] width 778 height 388
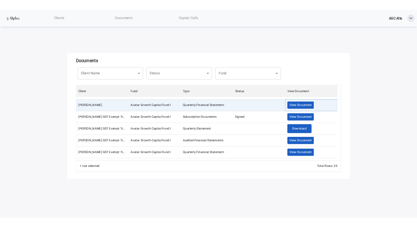
scroll to position [366, 0]
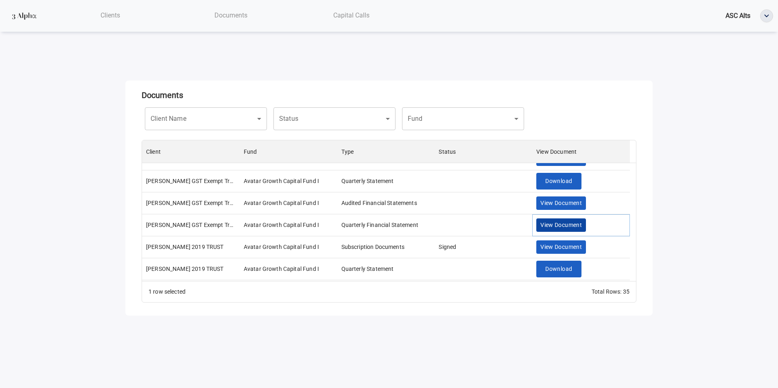
click at [571, 224] on span "View Document" at bounding box center [560, 225] width 41 height 10
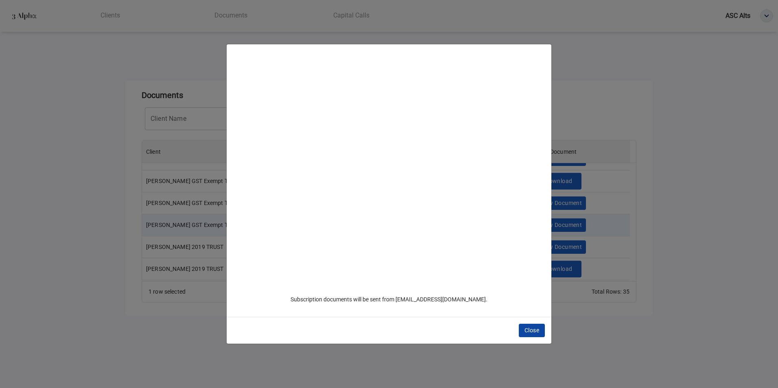
click at [528, 326] on span "Close" at bounding box center [531, 330] width 15 height 10
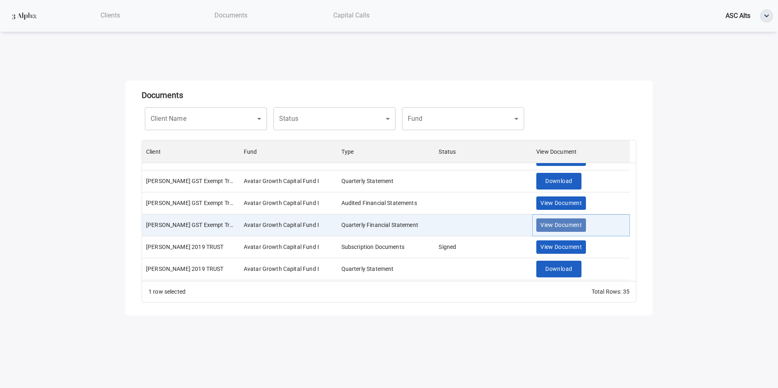
click at [569, 228] on span "View Document" at bounding box center [560, 225] width 41 height 10
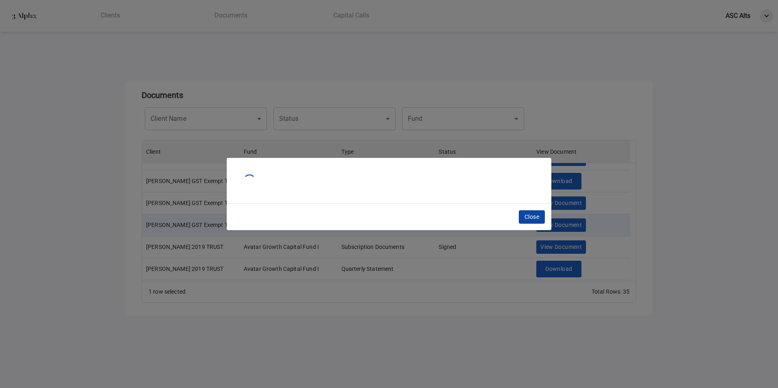
click at [523, 214] on button "Close" at bounding box center [532, 216] width 26 height 13
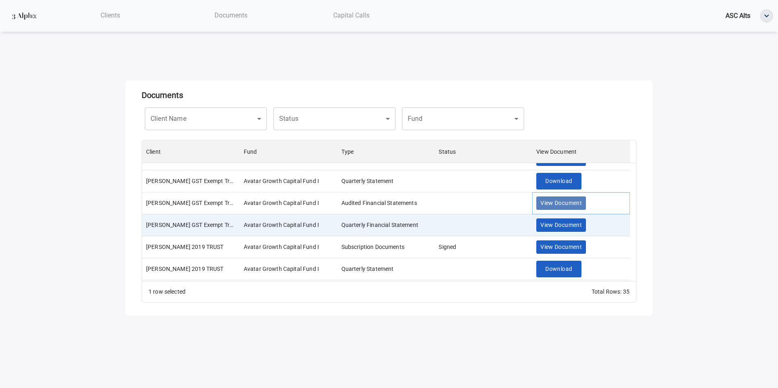
click at [569, 198] on button "View Document" at bounding box center [561, 202] width 50 height 13
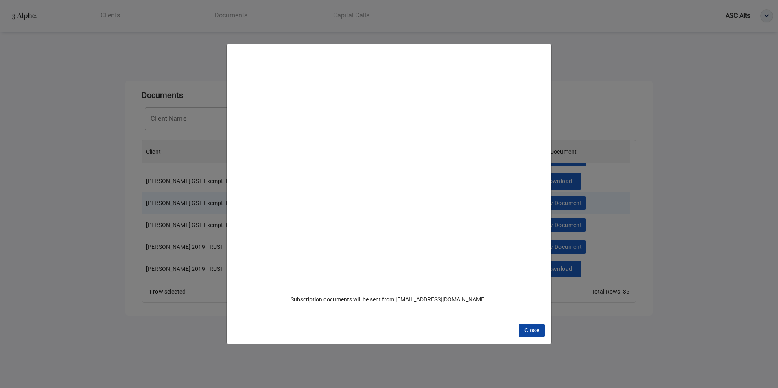
click at [530, 327] on span "Close" at bounding box center [531, 330] width 15 height 10
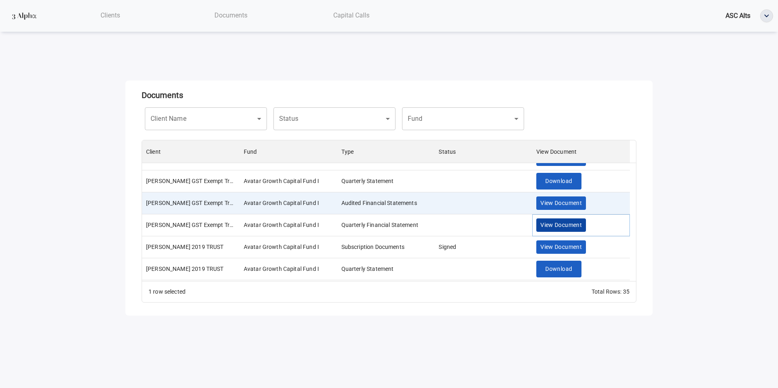
click at [561, 227] on span "View Document" at bounding box center [560, 225] width 41 height 10
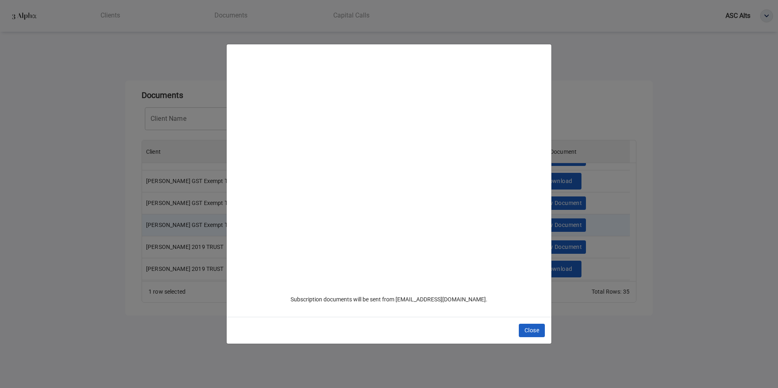
click at [305, 309] on div "Subscription documents will be sent from [EMAIL_ADDRESS][DOMAIN_NAME]." at bounding box center [389, 180] width 325 height 273
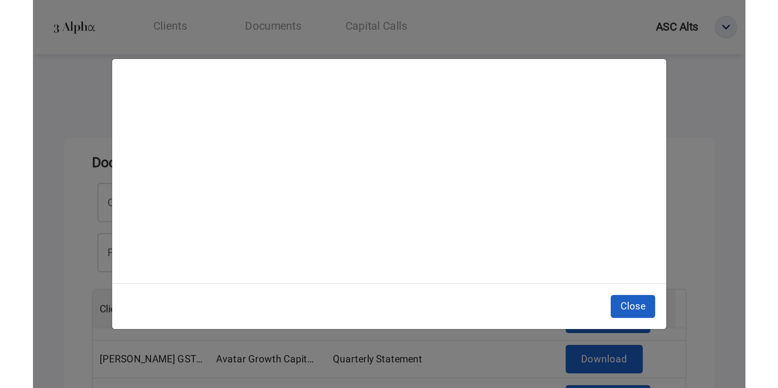
scroll to position [135, 488]
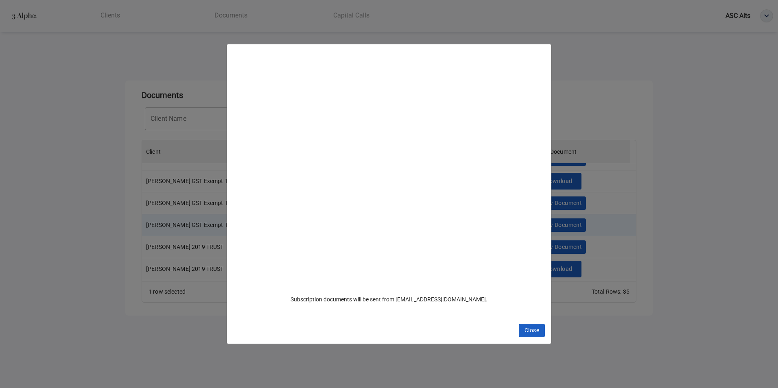
click at [546, 330] on div "Close" at bounding box center [389, 330] width 325 height 27
click at [538, 329] on span "Close" at bounding box center [531, 330] width 15 height 10
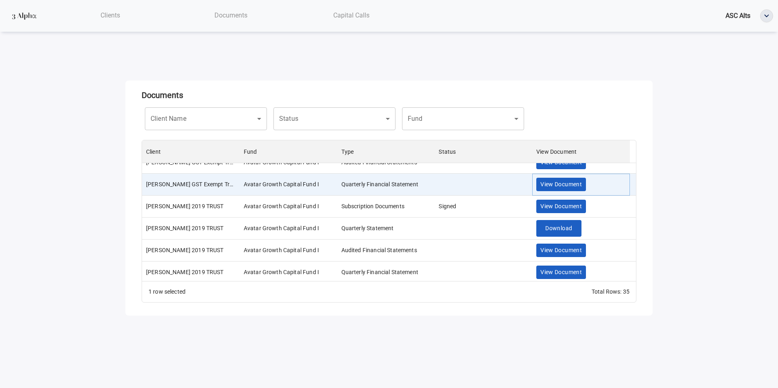
scroll to position [448, 0]
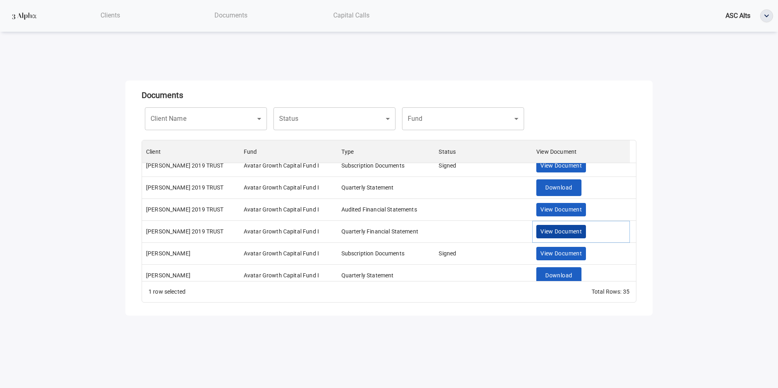
click at [564, 229] on span "View Document" at bounding box center [560, 232] width 41 height 10
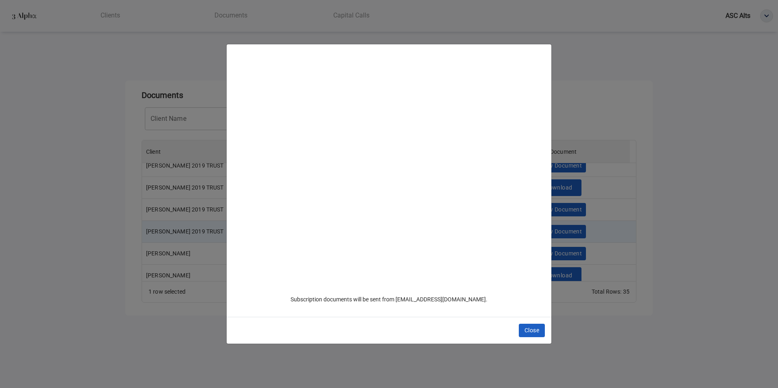
click at [694, 251] on div "Subscription documents will be sent from [EMAIL_ADDRESS][DOMAIN_NAME]. Close" at bounding box center [389, 194] width 778 height 388
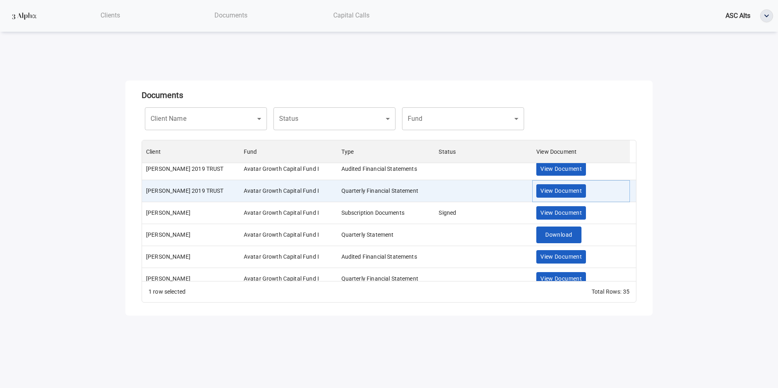
scroll to position [529, 0]
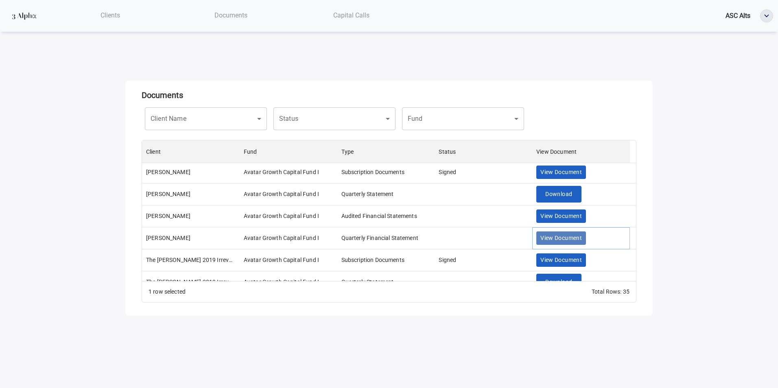
click at [560, 235] on span "View Document" at bounding box center [560, 238] width 41 height 10
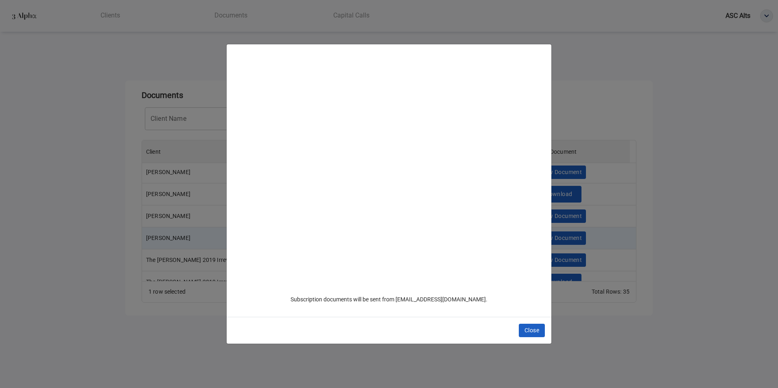
click at [99, 279] on div "Subscription documents will be sent from [EMAIL_ADDRESS][DOMAIN_NAME]. Close" at bounding box center [389, 194] width 778 height 388
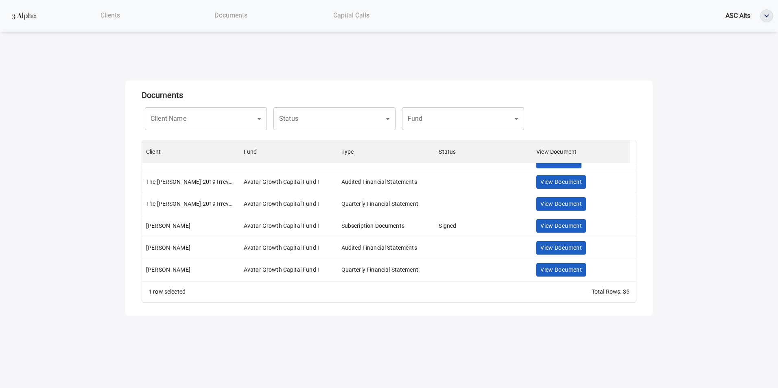
scroll to position [610, 0]
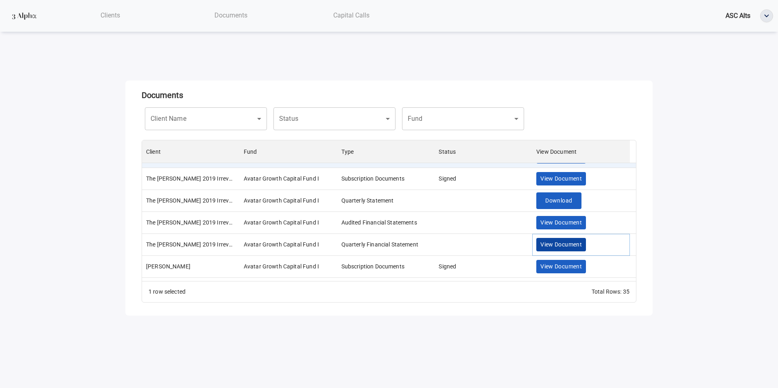
click at [573, 244] on span "View Document" at bounding box center [560, 245] width 41 height 10
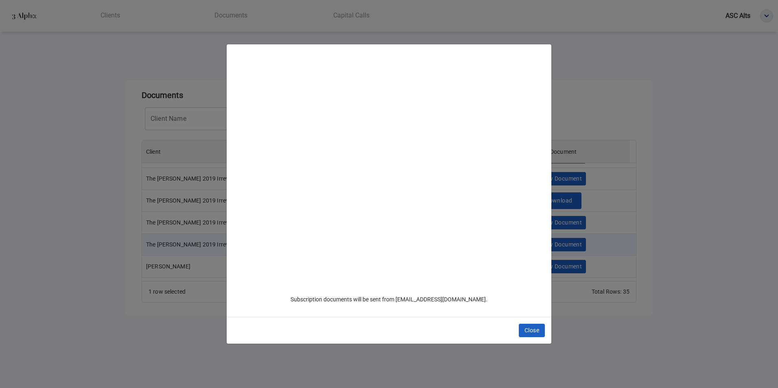
click at [672, 242] on div "Subscription documents will be sent from [EMAIL_ADDRESS][DOMAIN_NAME]. Close" at bounding box center [389, 194] width 778 height 388
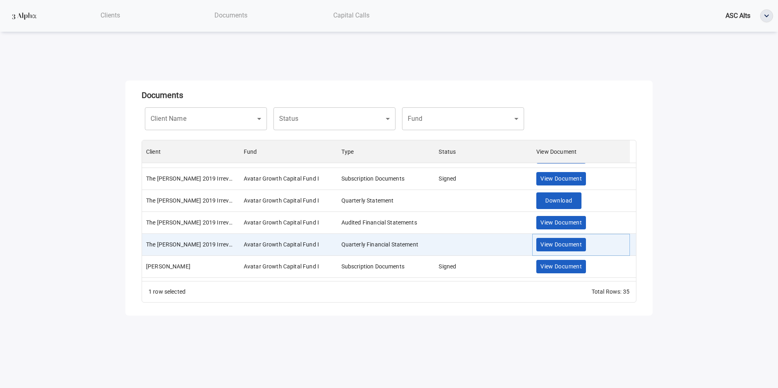
scroll to position [651, 0]
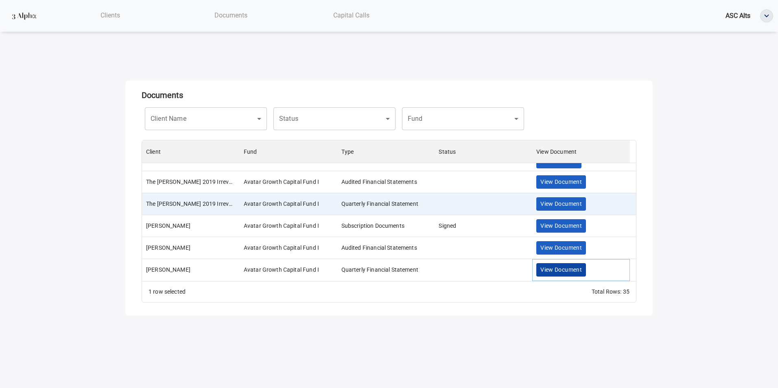
click at [554, 266] on span "View Document" at bounding box center [560, 270] width 41 height 10
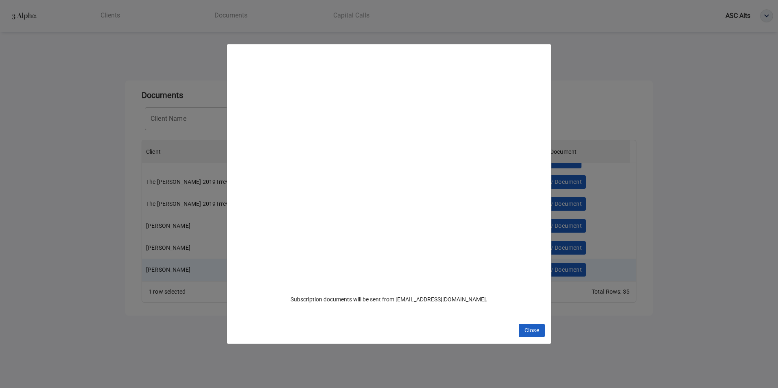
click at [650, 297] on div "Subscription documents will be sent from [EMAIL_ADDRESS][DOMAIN_NAME]. Close" at bounding box center [389, 194] width 778 height 388
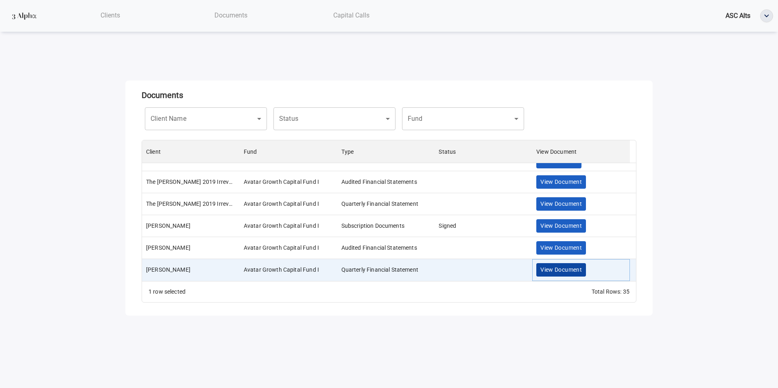
click at [581, 272] on span "View Document" at bounding box center [560, 270] width 41 height 10
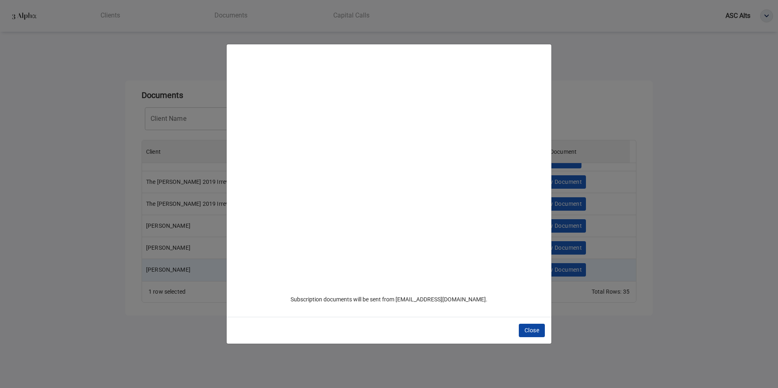
click at [539, 336] on button "Close" at bounding box center [532, 330] width 26 height 13
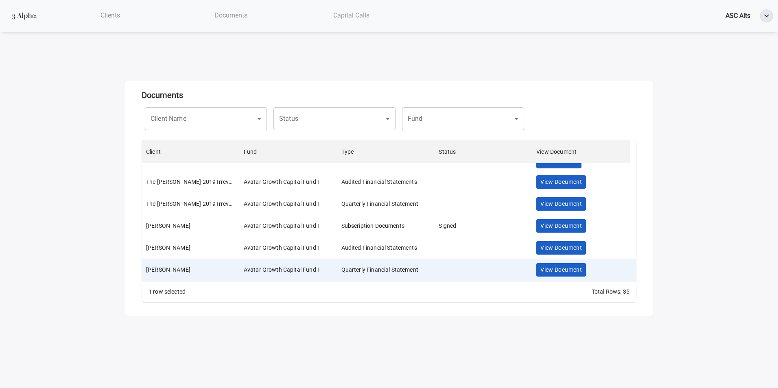
scroll to position [448, 0]
